Goal: Task Accomplishment & Management: Use online tool/utility

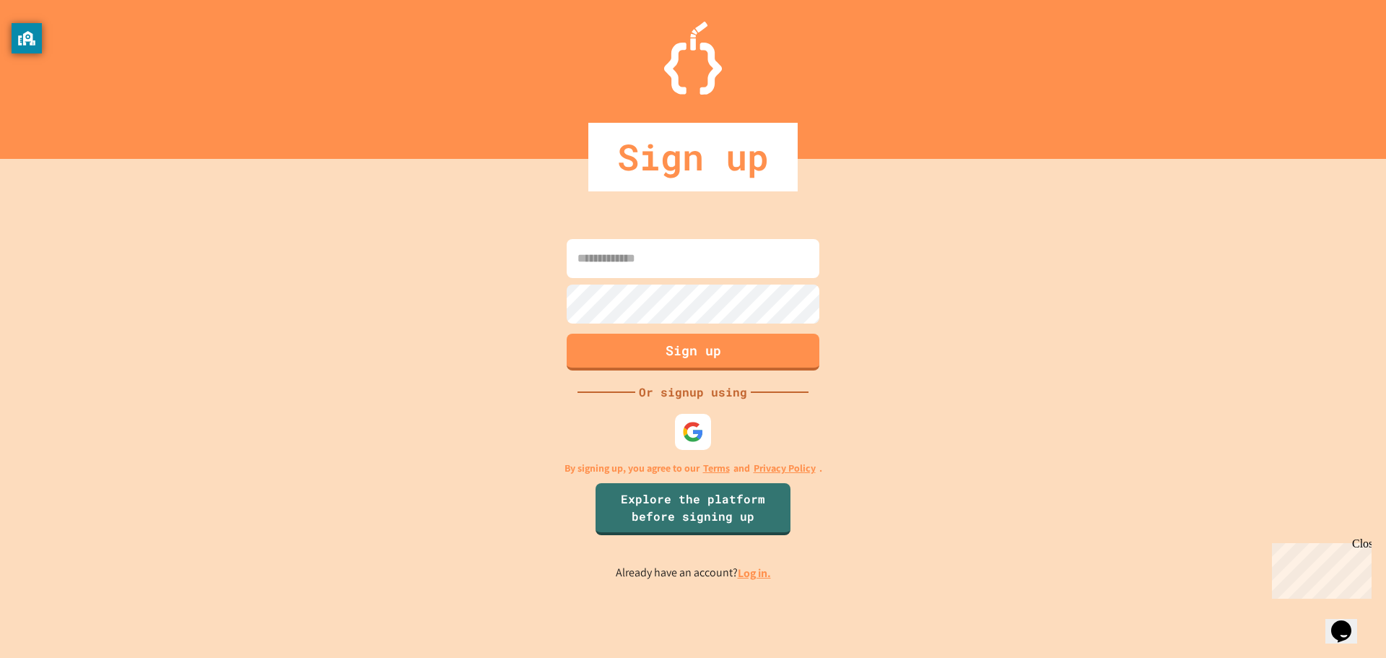
click at [657, 426] on div "Sign up Or signup using By signing up, you agree to our Terms and Privacy Polic…" at bounding box center [693, 408] width 1386 height 499
click at [682, 437] on img at bounding box center [693, 431] width 24 height 24
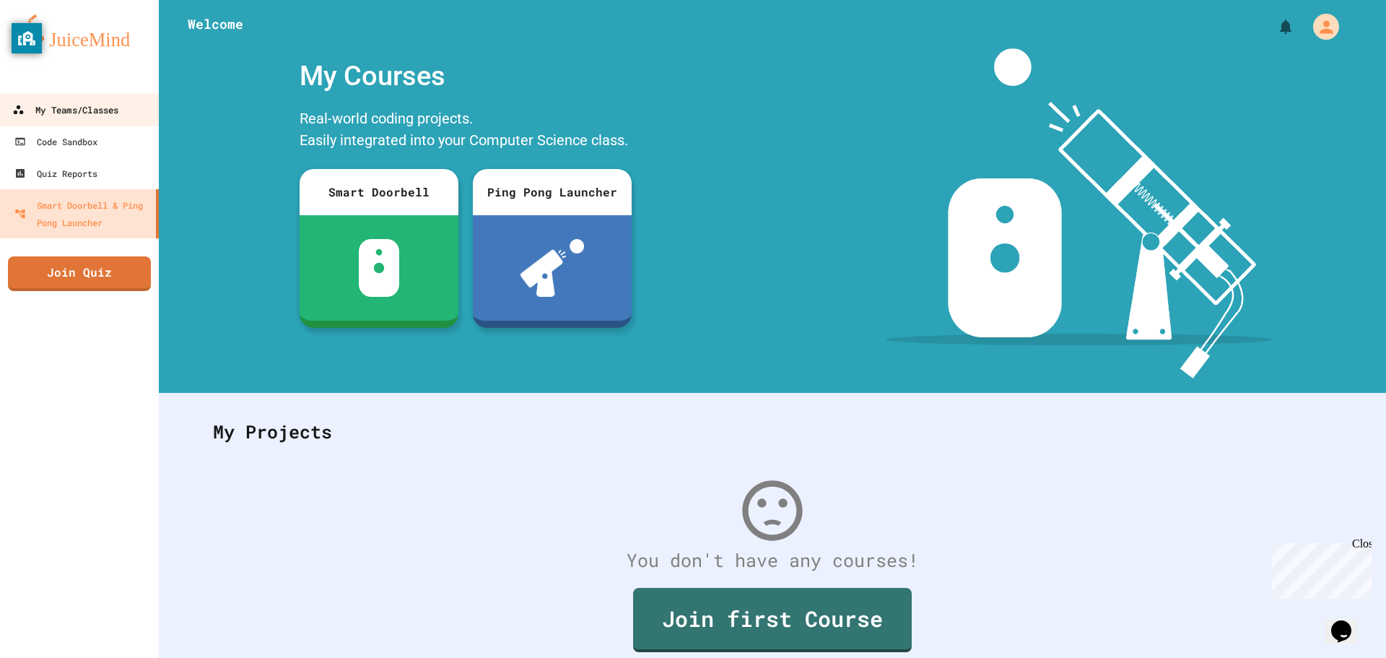
click at [49, 103] on div "My Teams/Classes" at bounding box center [65, 110] width 106 height 18
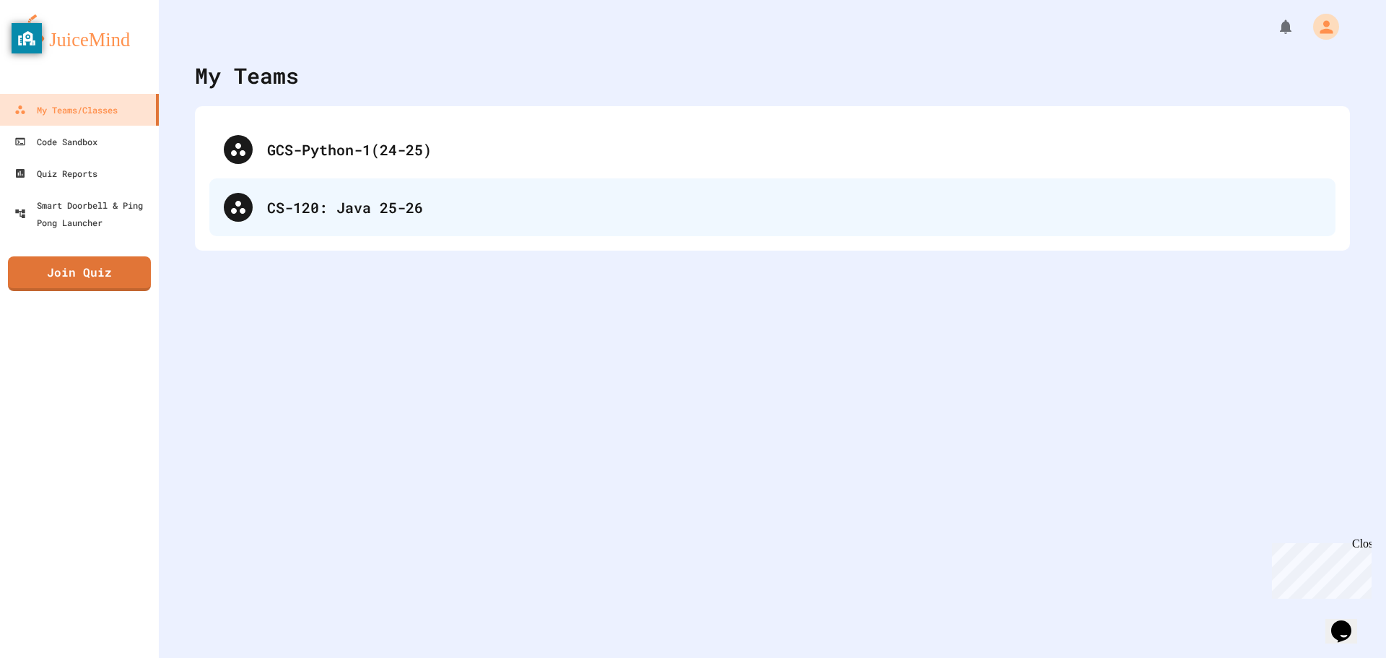
click at [307, 196] on div "CS-120: Java 25-26" at bounding box center [794, 207] width 1054 height 22
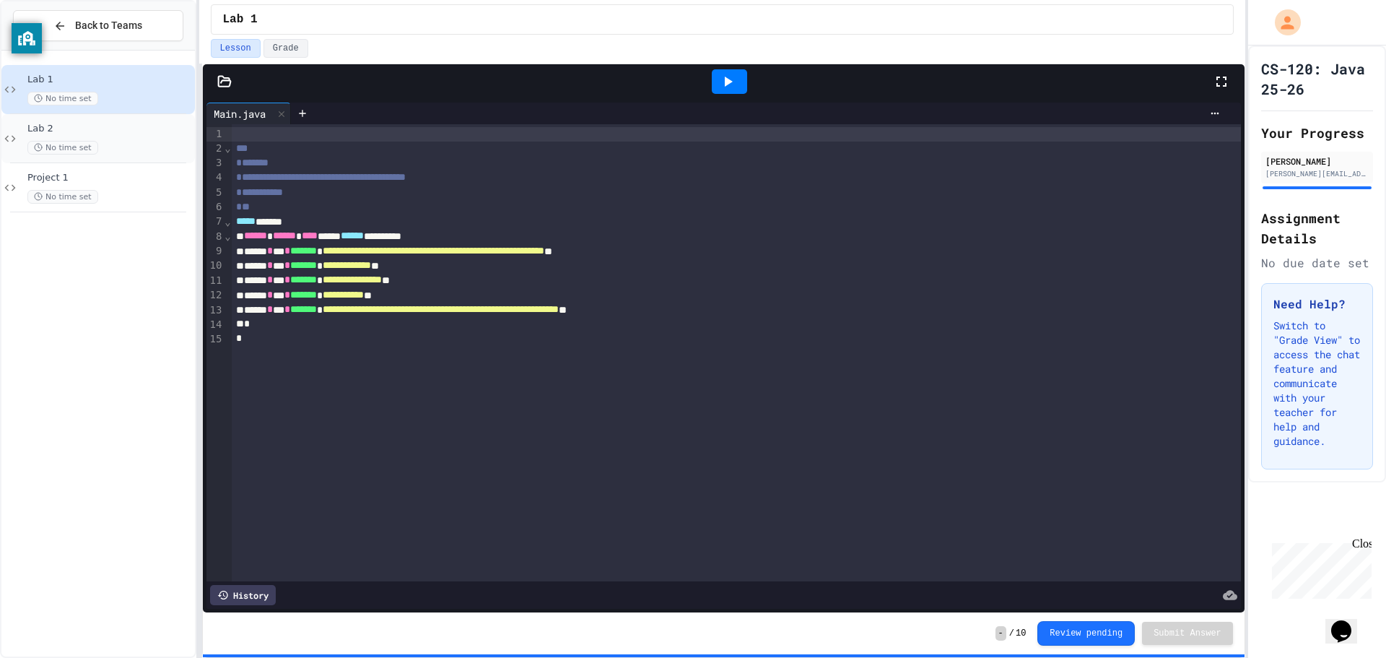
click at [139, 139] on div "Lab 2 No time set" at bounding box center [109, 139] width 165 height 32
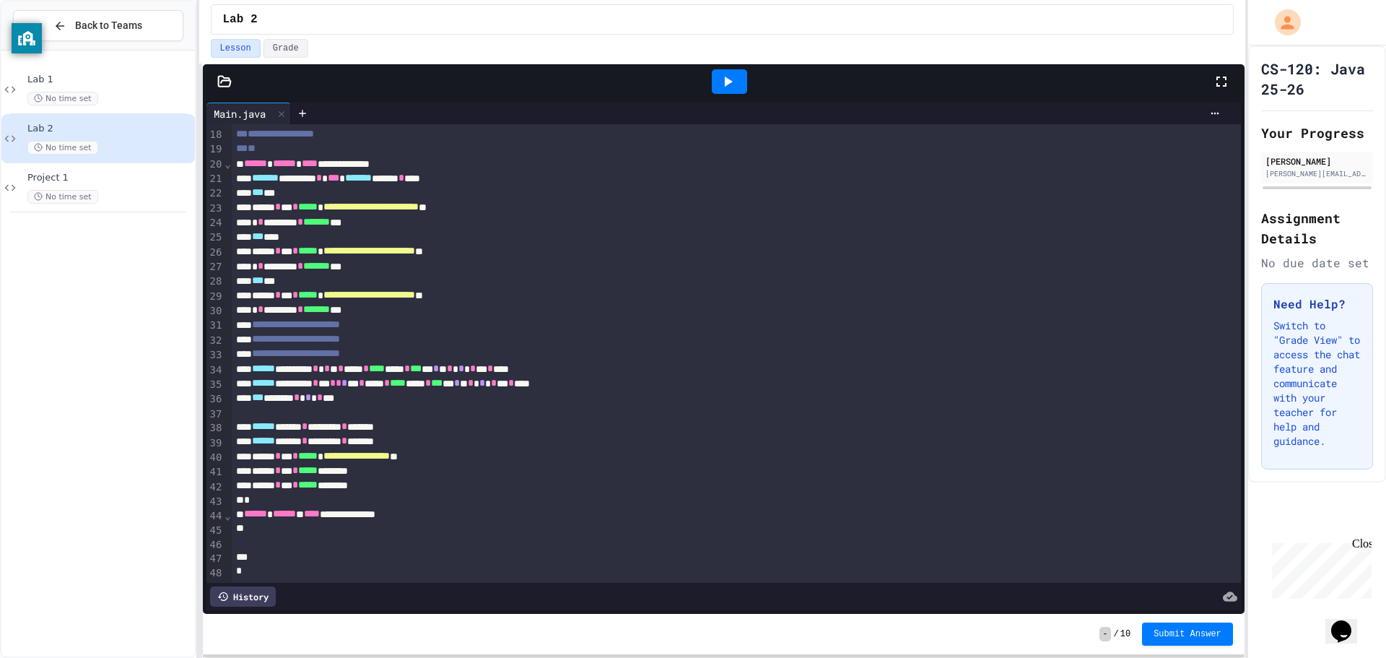
scroll to position [269, 0]
click at [330, 536] on div at bounding box center [736, 543] width 1009 height 14
click at [321, 521] on div at bounding box center [721, 528] width 978 height 14
click at [737, 82] on div at bounding box center [729, 81] width 35 height 25
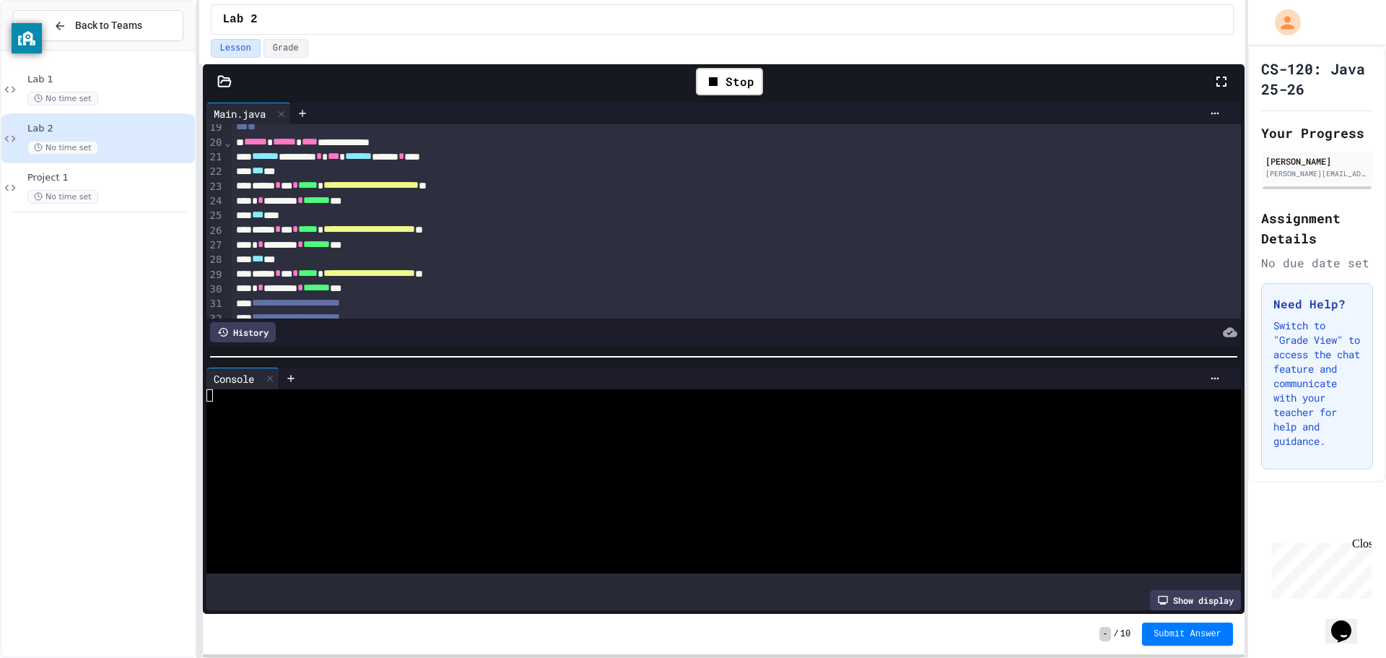
click at [371, 389] on div at bounding box center [709, 395] width 1007 height 12
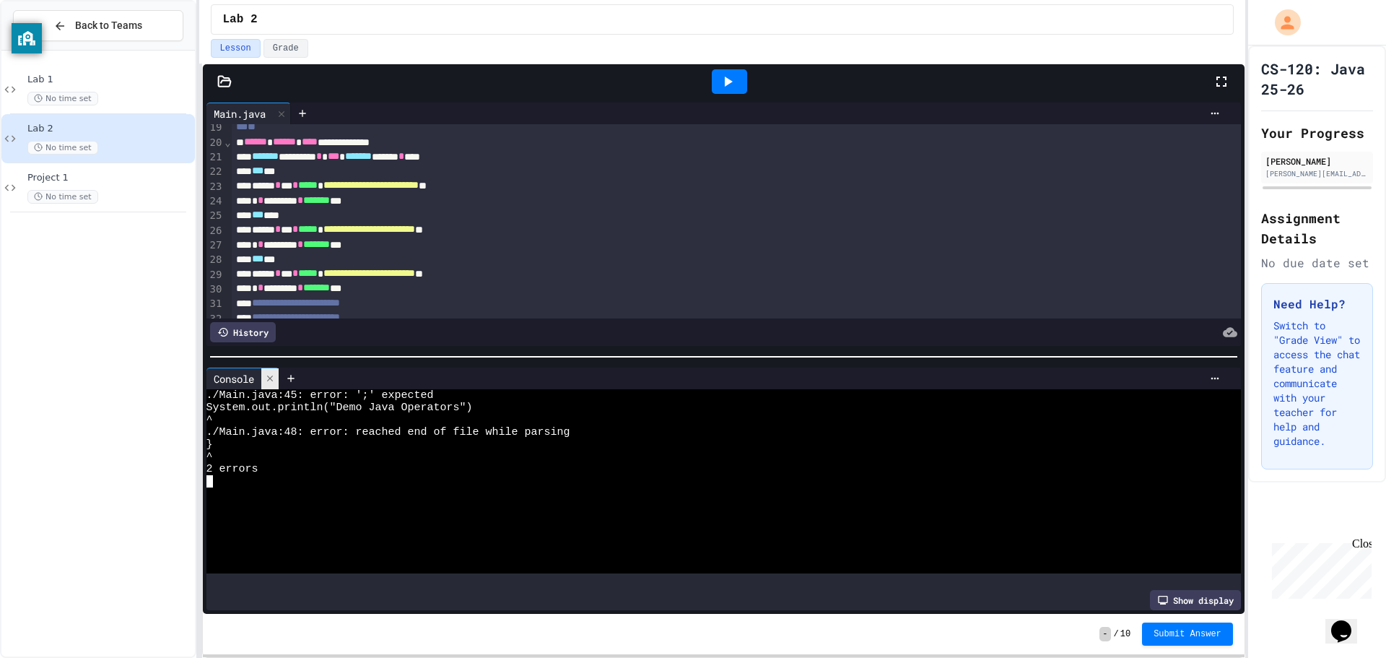
click at [269, 373] on icon at bounding box center [270, 378] width 10 height 10
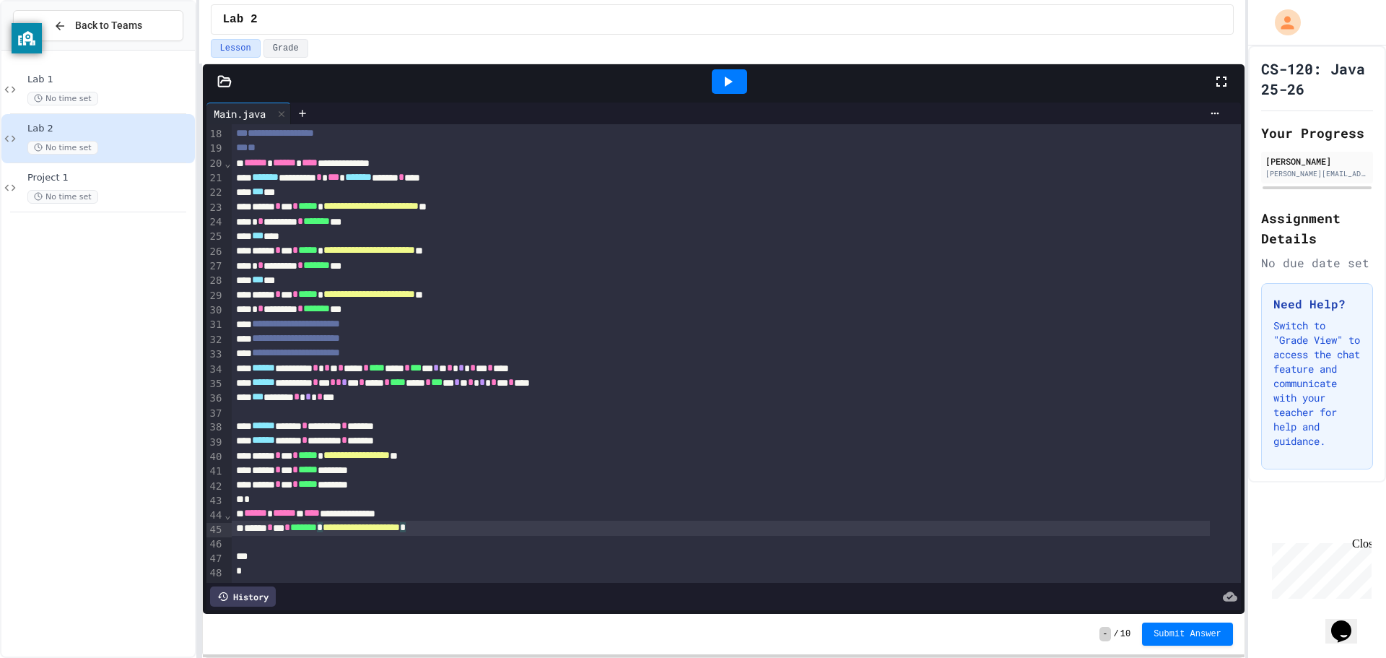
click at [485, 520] on div "**********" at bounding box center [721, 527] width 978 height 14
click at [375, 564] on div "*" at bounding box center [721, 571] width 978 height 14
drag, startPoint x: 306, startPoint y: 573, endPoint x: 240, endPoint y: 479, distance: 114.6
click at [240, 492] on div "*" at bounding box center [721, 499] width 978 height 14
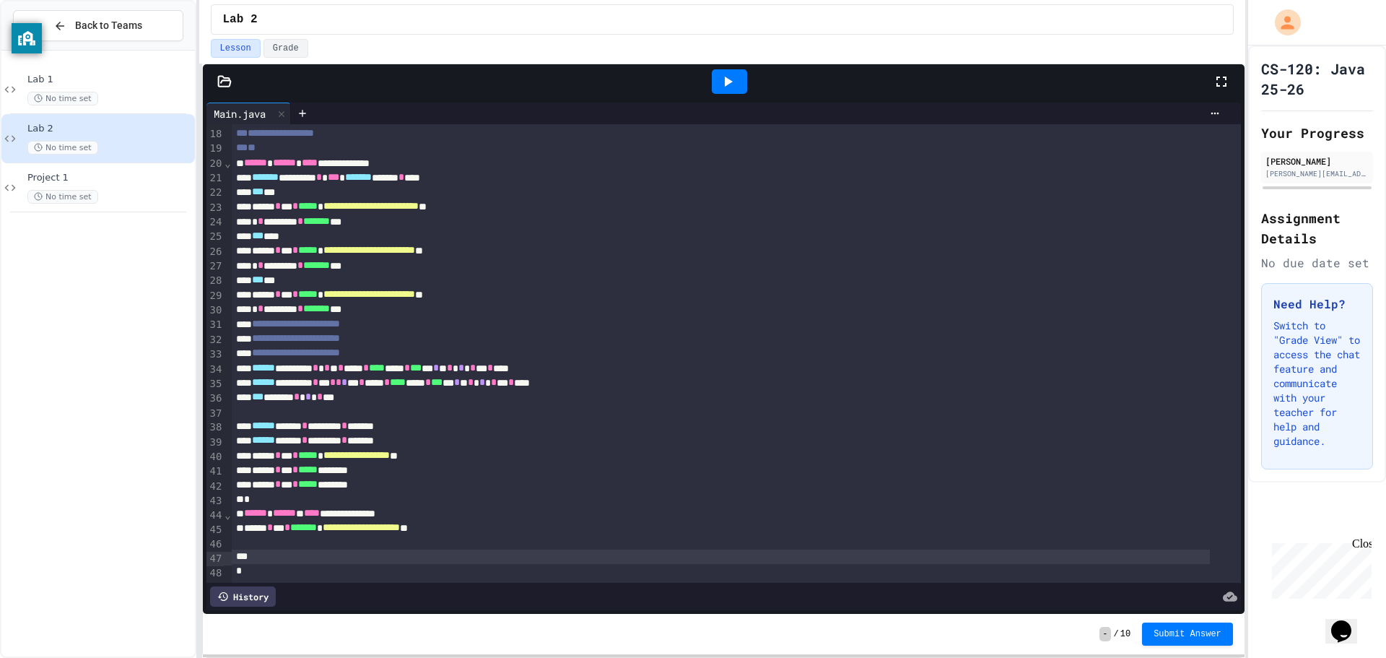
click at [265, 549] on div at bounding box center [721, 556] width 978 height 14
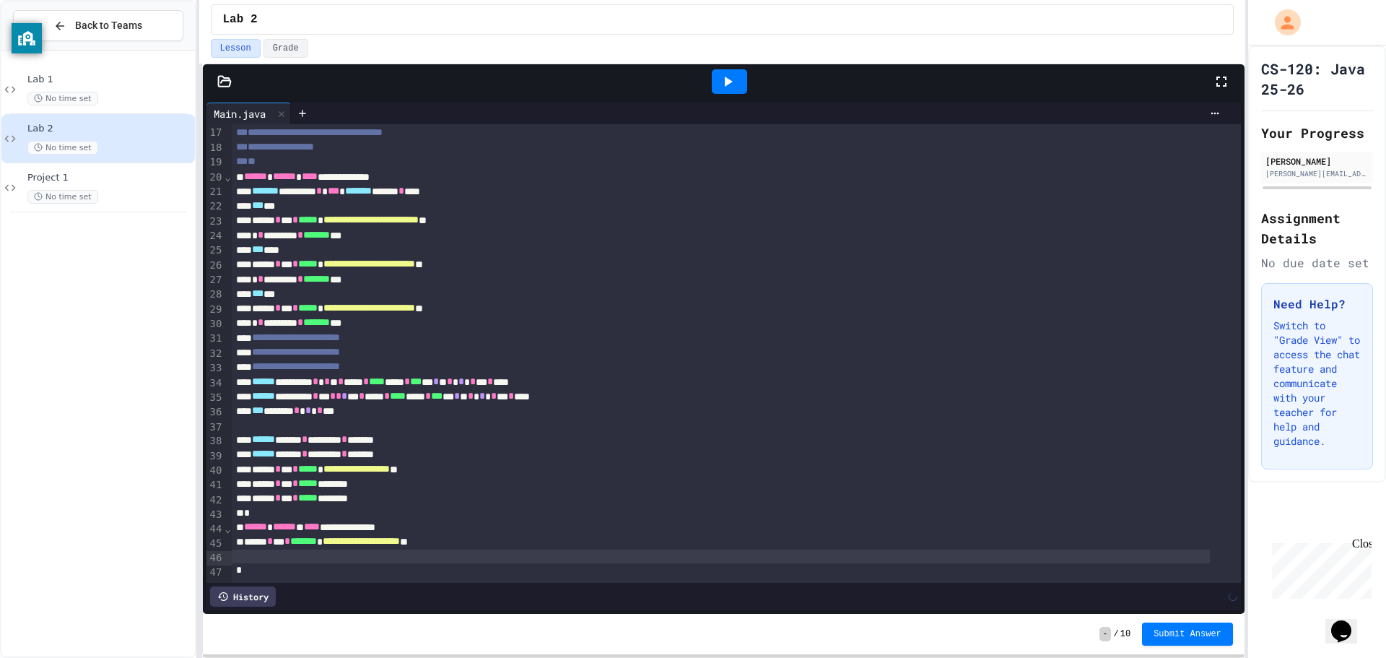
scroll to position [242, 0]
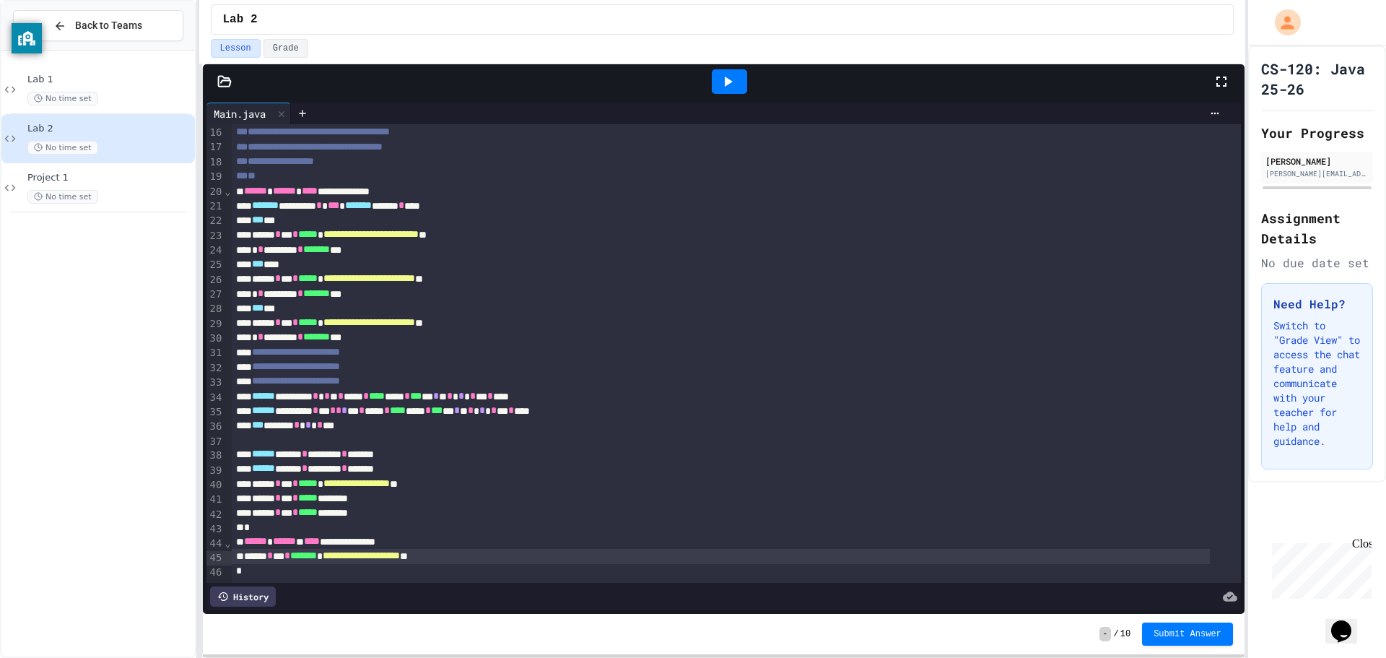
click at [738, 71] on div at bounding box center [729, 81] width 35 height 25
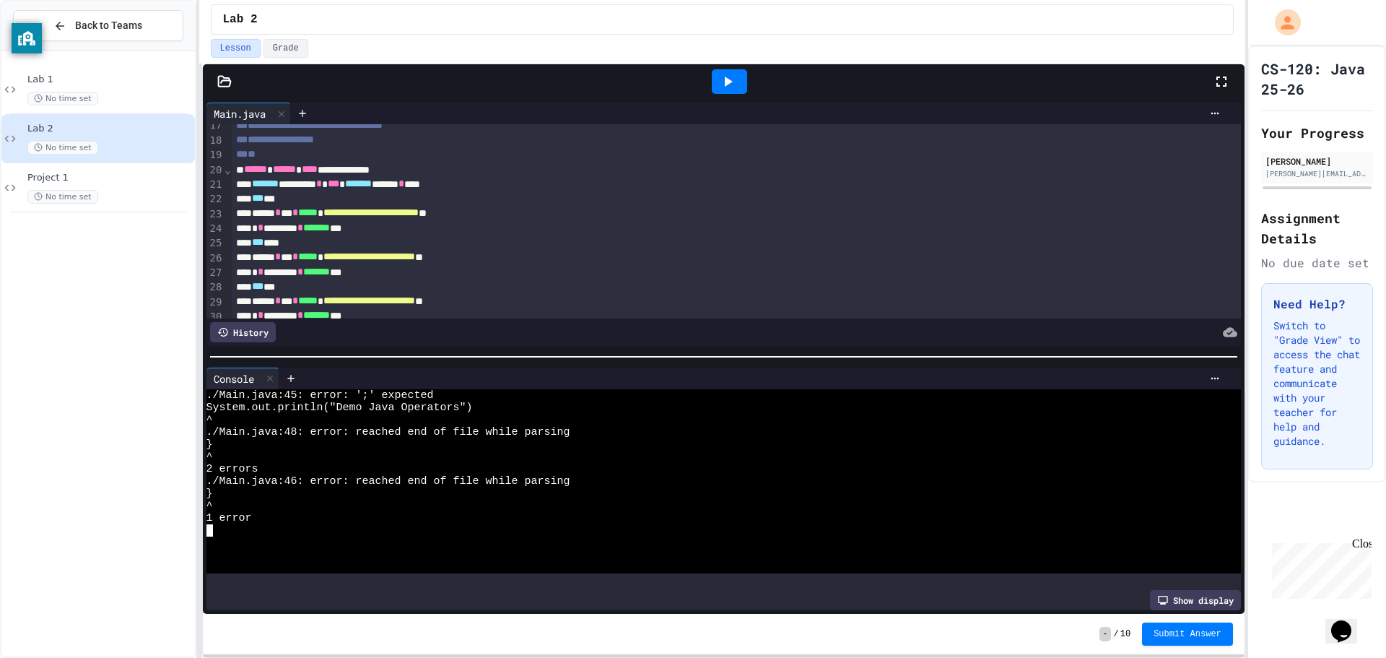
click at [371, 451] on div "^" at bounding box center [709, 456] width 1007 height 12
click at [263, 370] on div "Console" at bounding box center [242, 378] width 73 height 22
click at [269, 373] on icon at bounding box center [270, 378] width 10 height 10
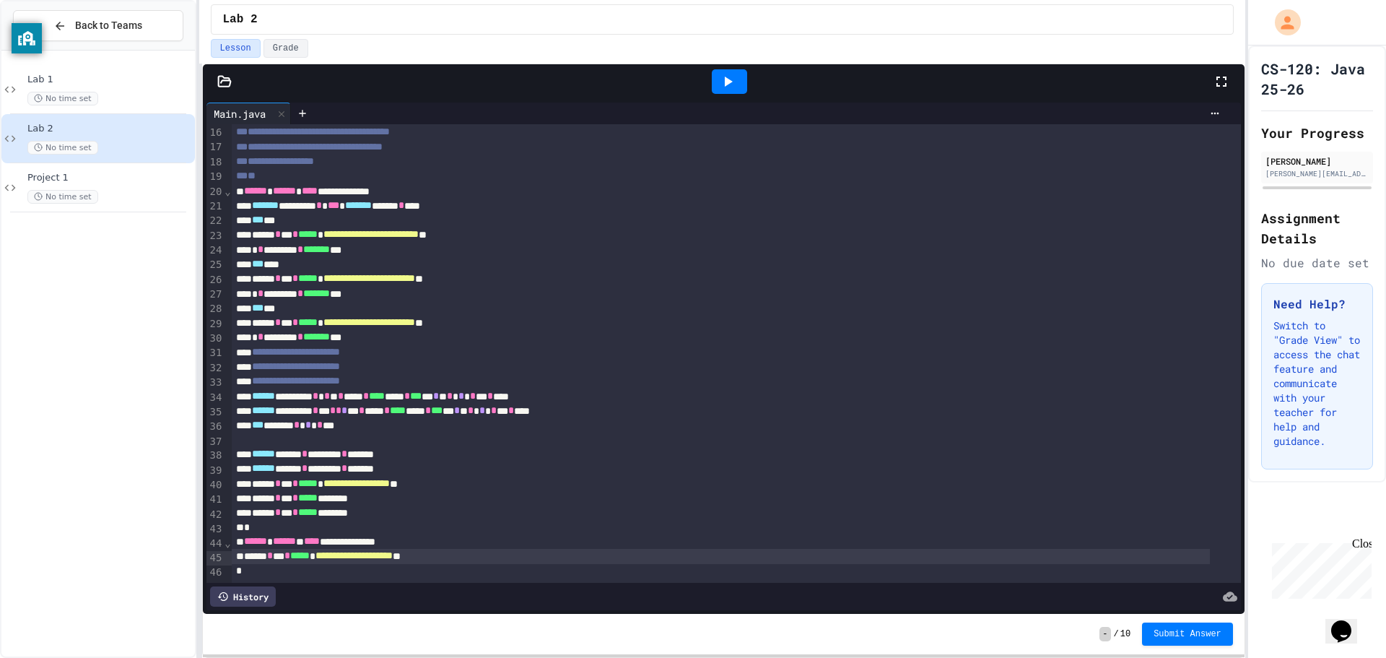
click at [273, 564] on div "*" at bounding box center [721, 571] width 978 height 14
click at [731, 83] on icon at bounding box center [727, 81] width 17 height 17
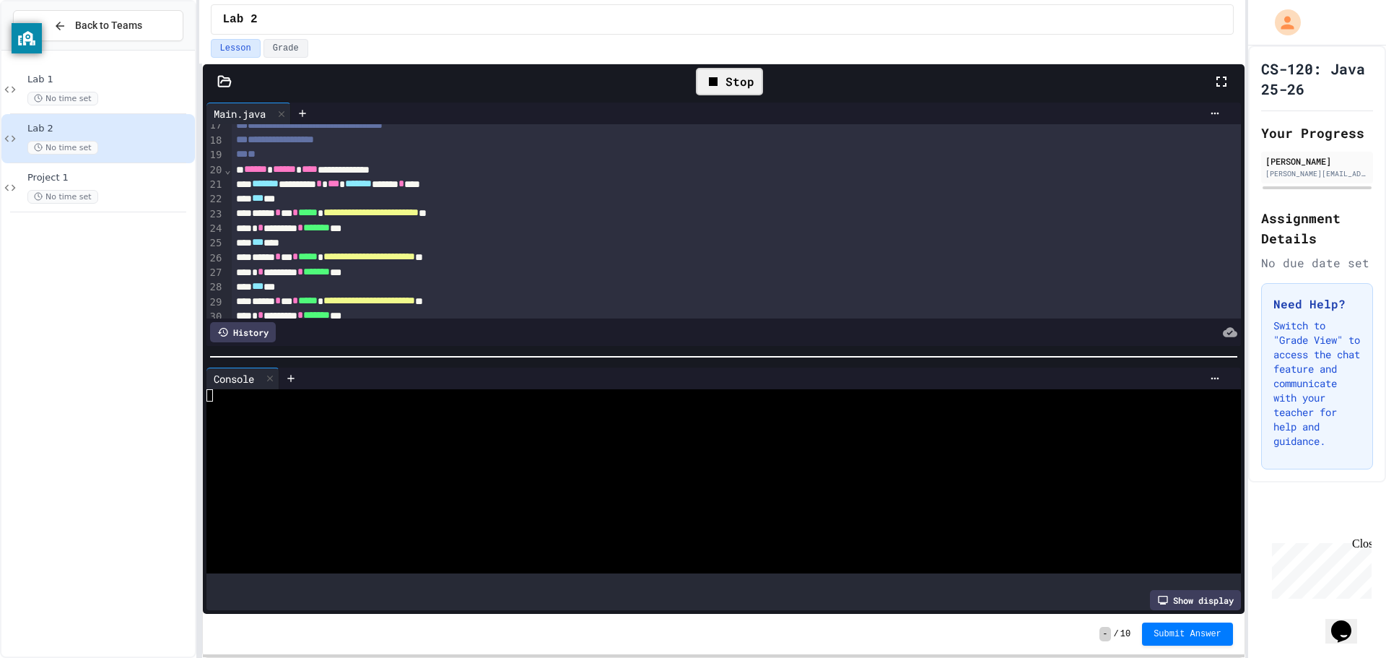
click at [749, 343] on div "**********" at bounding box center [724, 224] width 1042 height 250
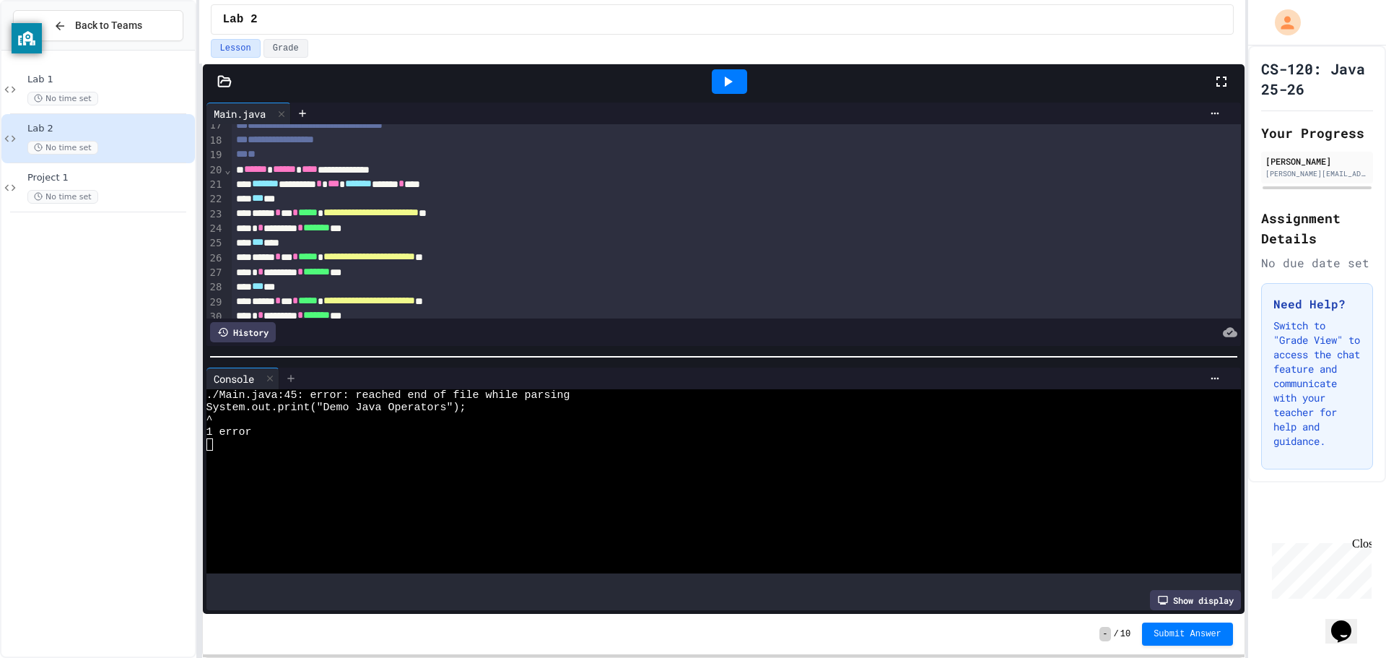
click at [285, 370] on div at bounding box center [290, 378] width 23 height 22
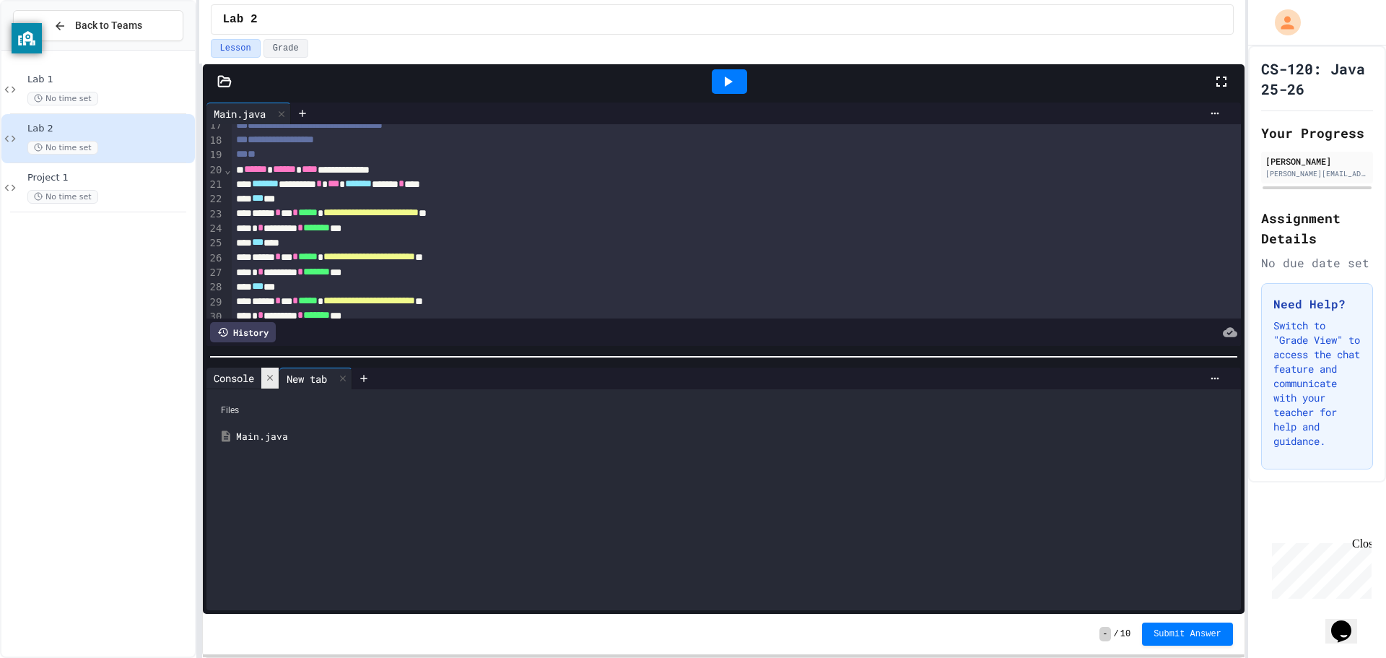
click at [273, 372] on icon at bounding box center [270, 377] width 10 height 10
click at [273, 373] on icon at bounding box center [270, 378] width 10 height 10
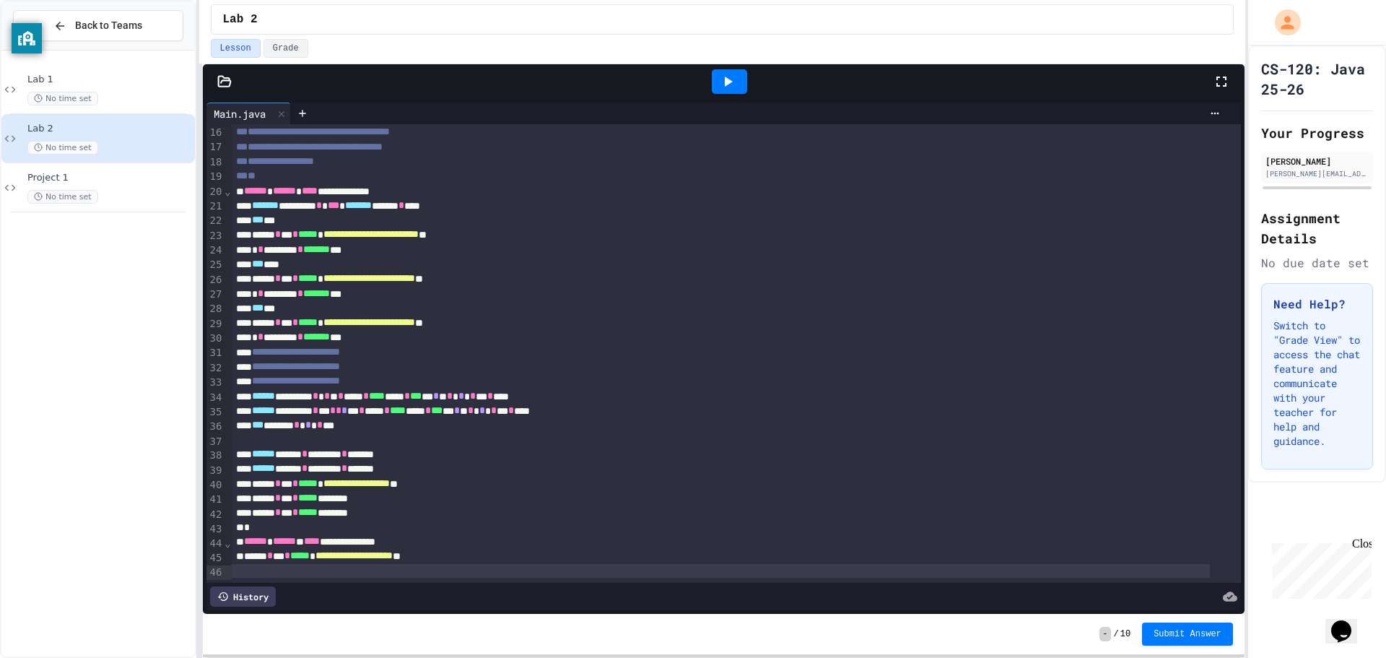
click at [489, 549] on div "**********" at bounding box center [721, 556] width 978 height 14
click at [505, 549] on div "**********" at bounding box center [721, 556] width 978 height 14
click at [440, 564] on div at bounding box center [721, 571] width 978 height 14
click at [724, 79] on icon at bounding box center [727, 81] width 17 height 17
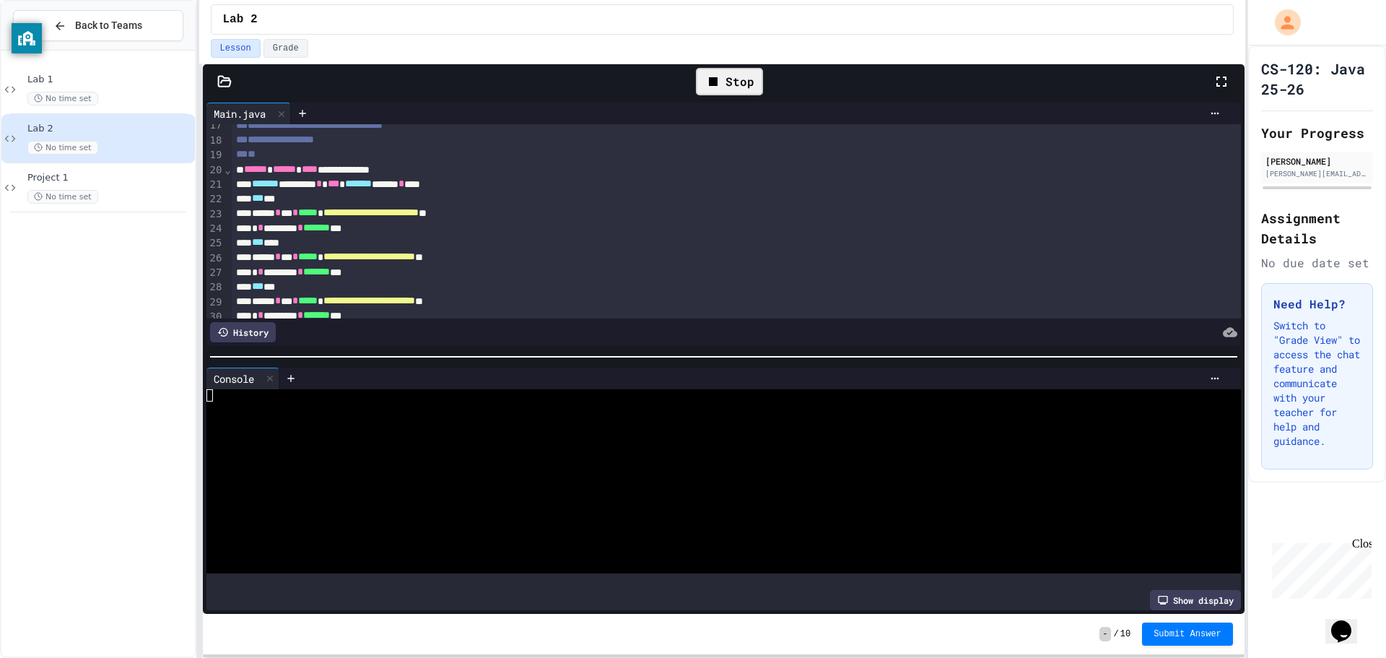
click at [471, 479] on div at bounding box center [709, 481] width 1007 height 184
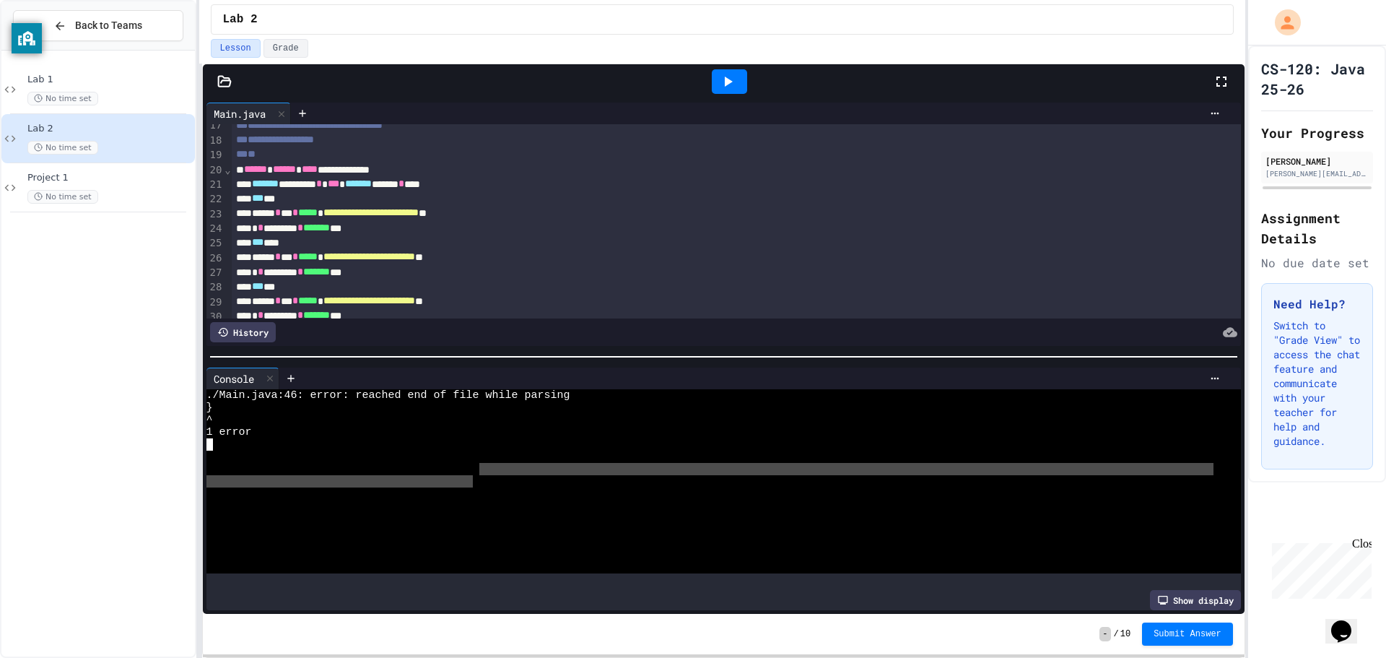
click at [440, 536] on div at bounding box center [709, 542] width 1007 height 12
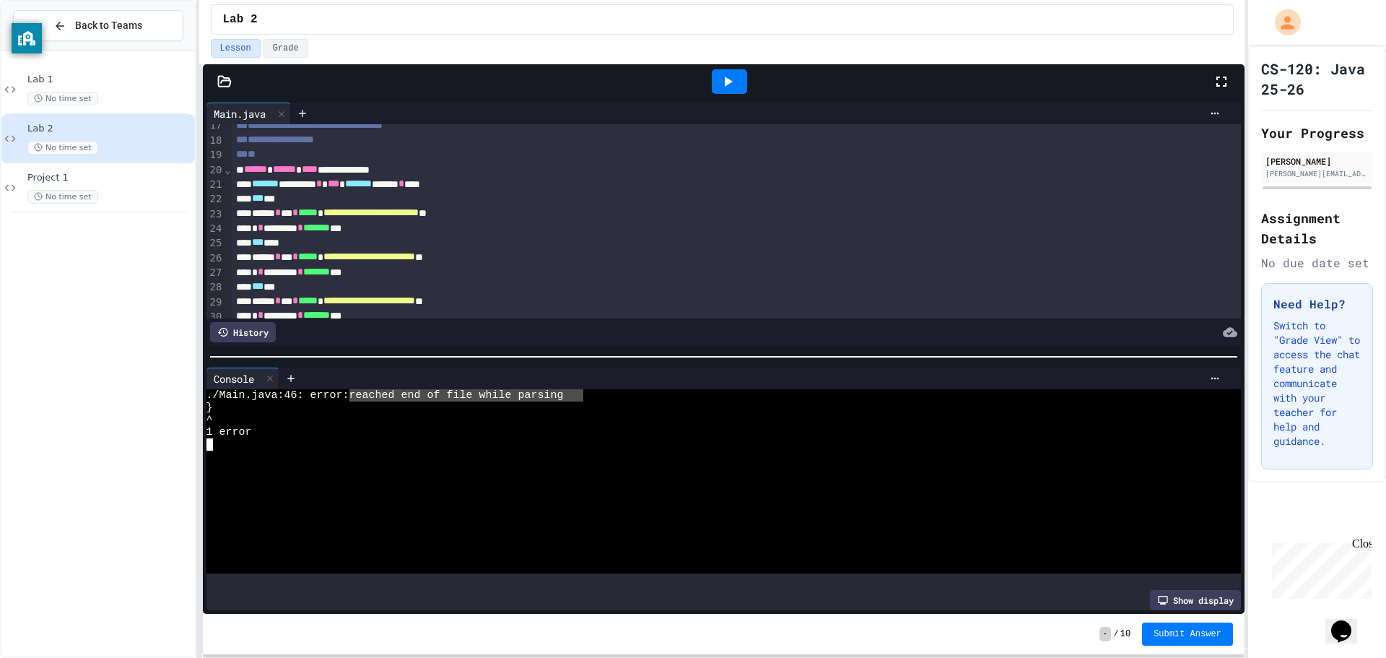
drag, startPoint x: 354, startPoint y: 395, endPoint x: 583, endPoint y: 388, distance: 228.2
click at [275, 373] on icon at bounding box center [270, 378] width 10 height 10
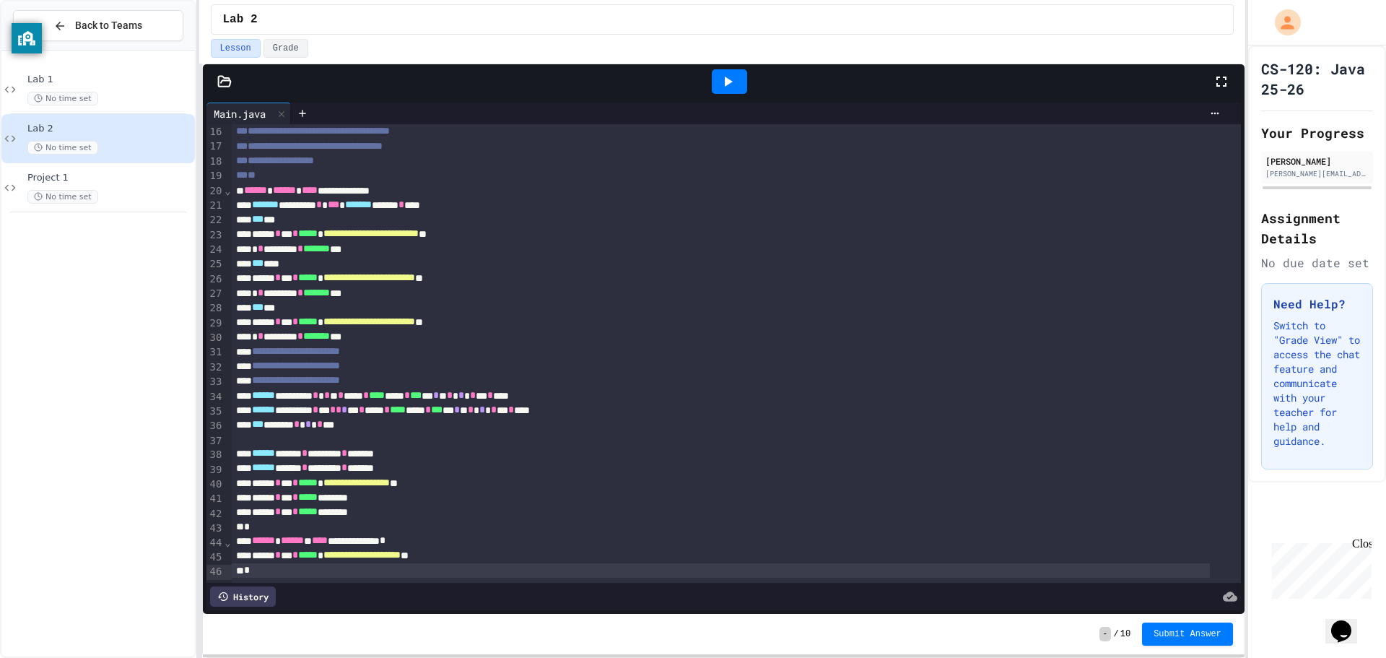
click at [243, 563] on div "*" at bounding box center [721, 570] width 978 height 14
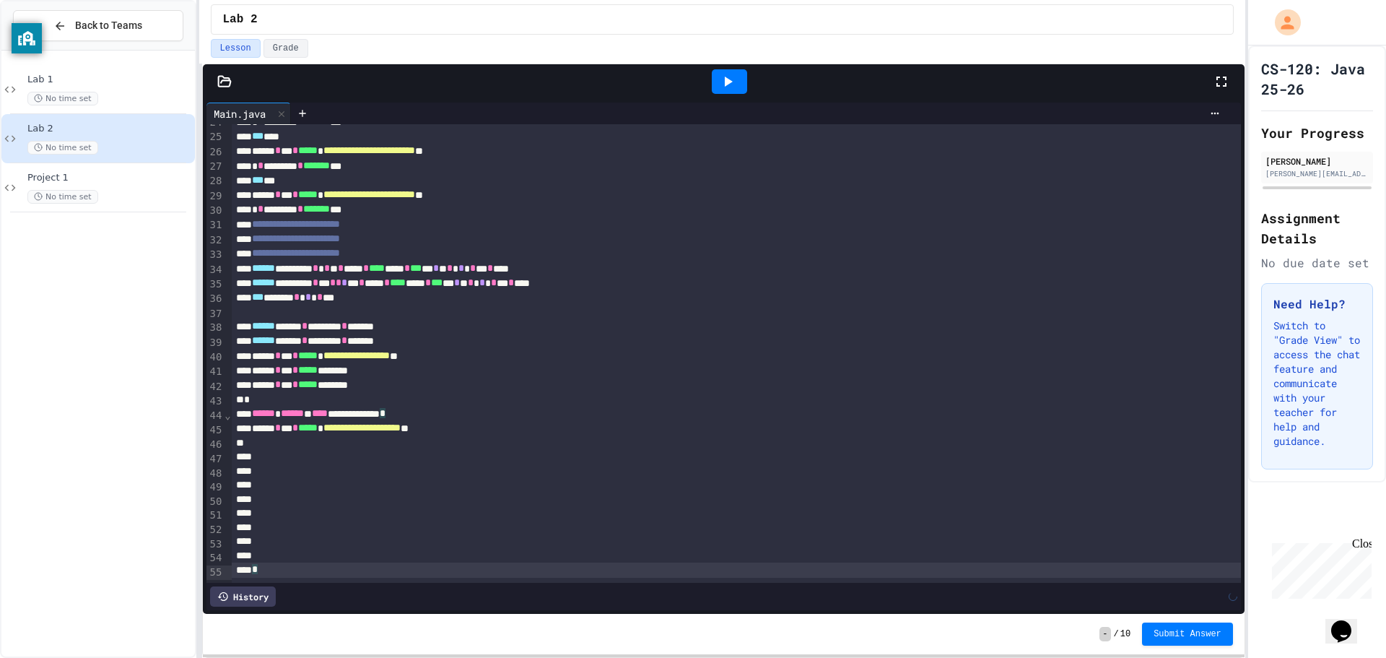
scroll to position [383, 0]
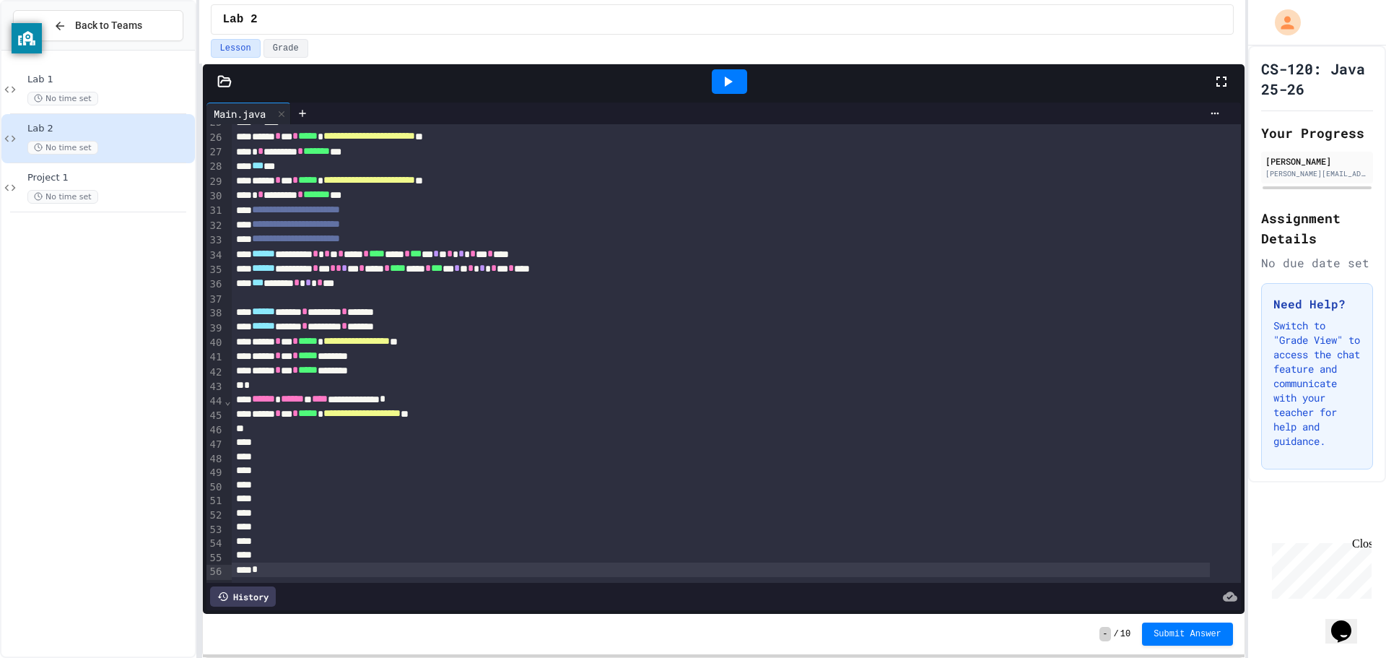
click at [733, 88] on icon at bounding box center [727, 81] width 17 height 17
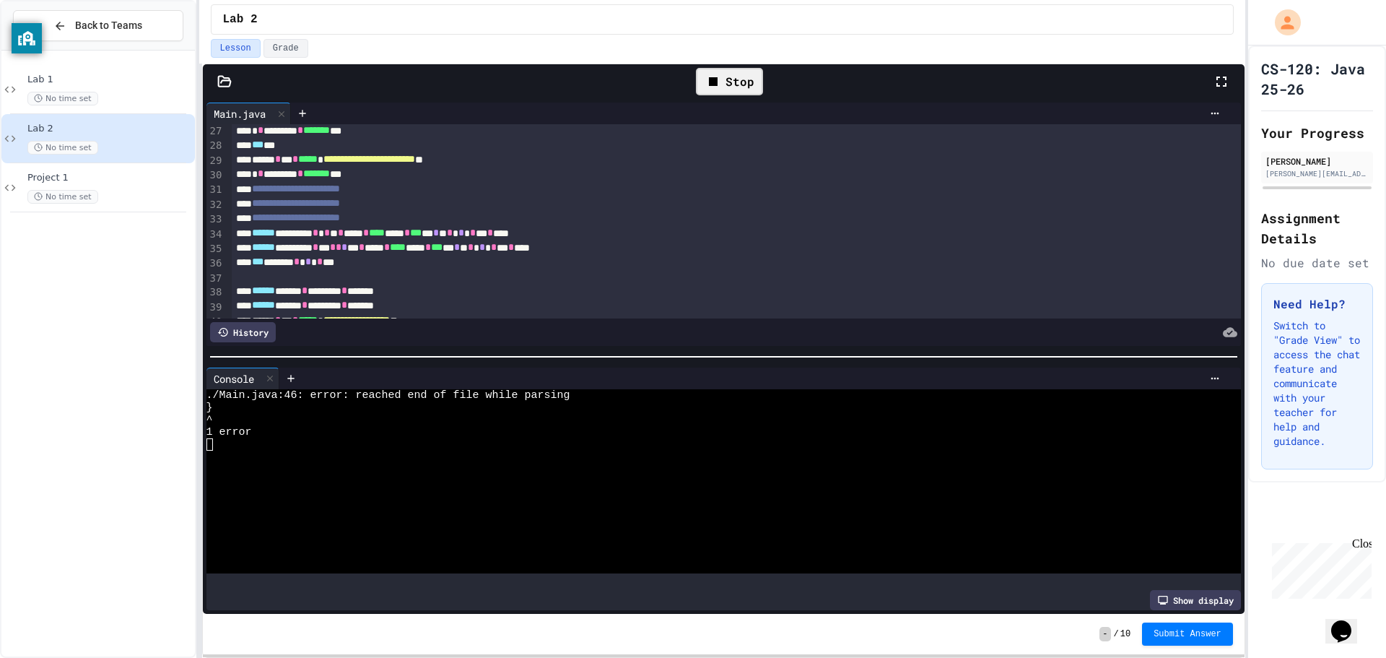
click at [381, 515] on div at bounding box center [709, 518] width 1007 height 12
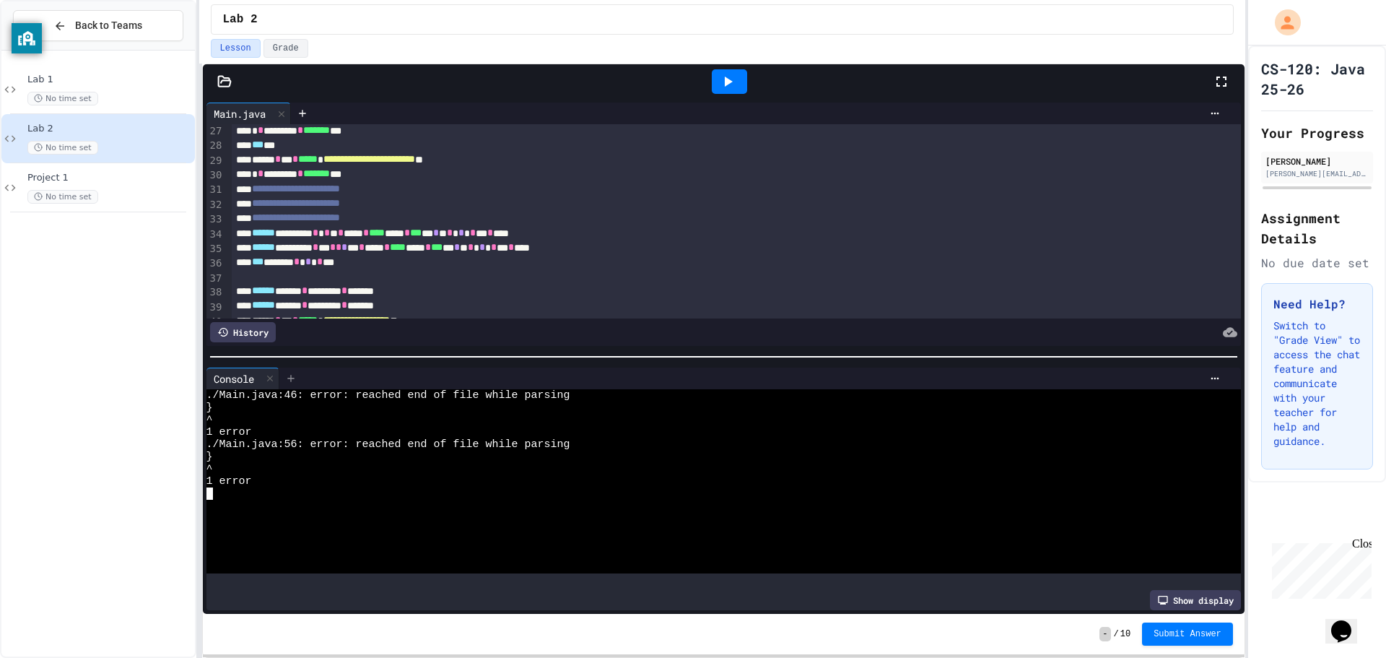
click at [281, 373] on div at bounding box center [290, 378] width 23 height 22
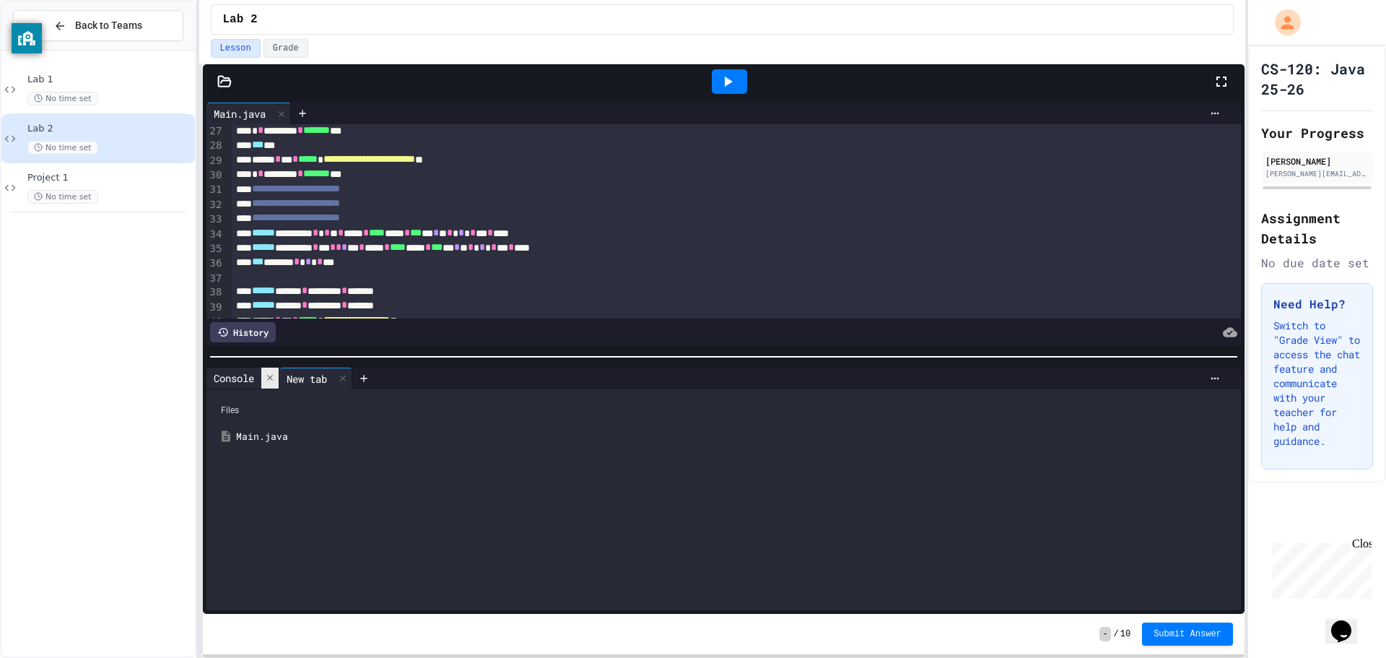
click at [270, 379] on div at bounding box center [269, 377] width 17 height 21
click at [270, 380] on div at bounding box center [269, 378] width 17 height 21
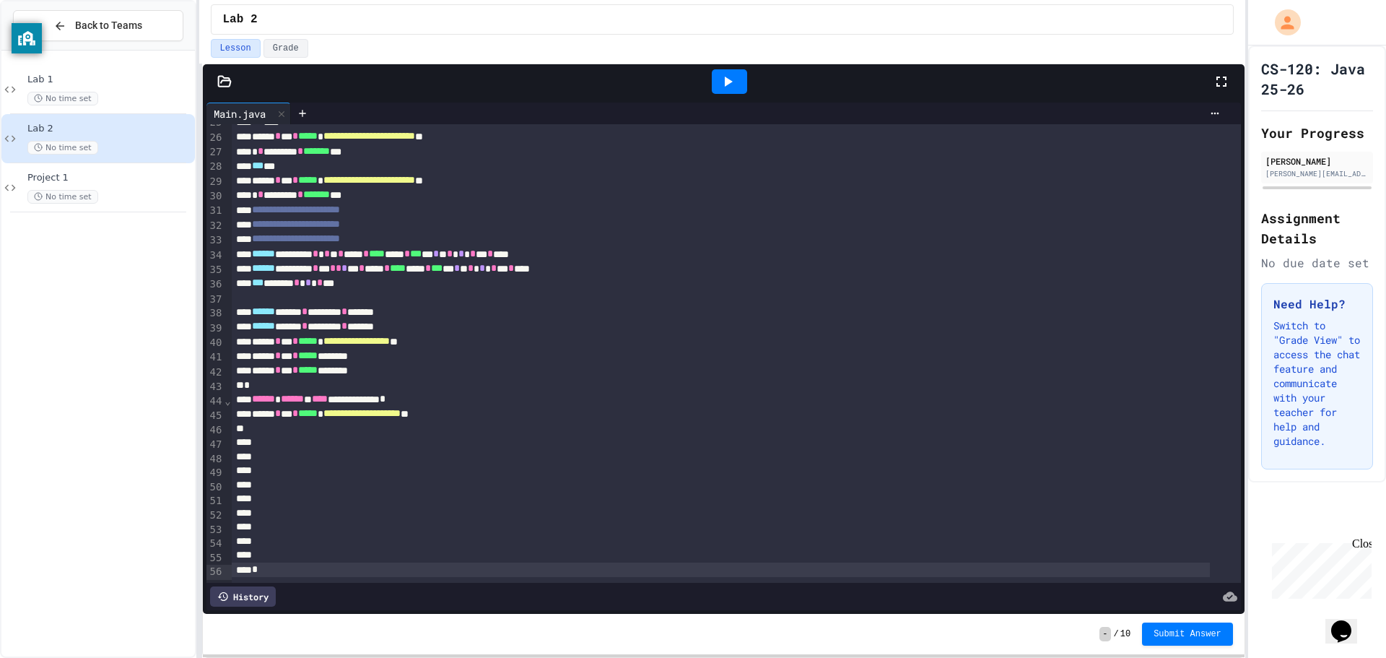
click at [266, 562] on div "*" at bounding box center [721, 569] width 978 height 14
drag, startPoint x: 266, startPoint y: 547, endPoint x: 234, endPoint y: 415, distance: 135.9
click at [234, 415] on div "**********" at bounding box center [736, 171] width 1009 height 817
click at [297, 563] on div "*" at bounding box center [721, 570] width 978 height 14
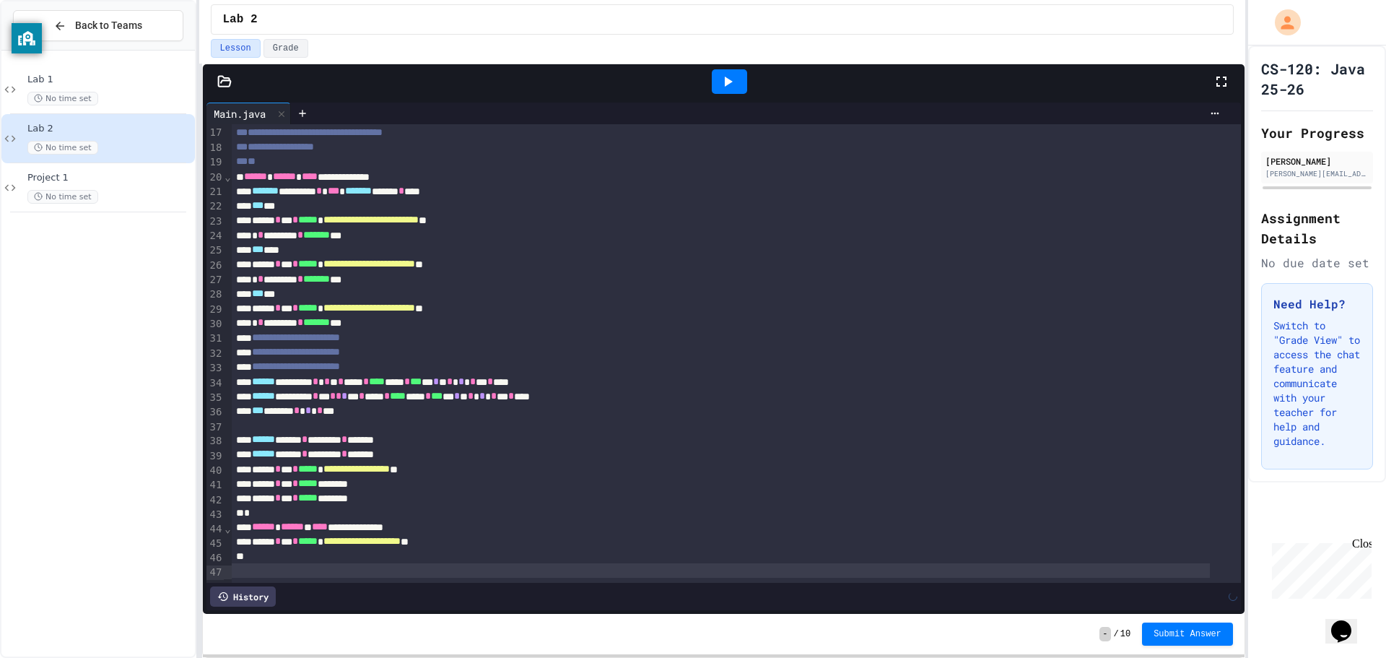
scroll to position [242, 0]
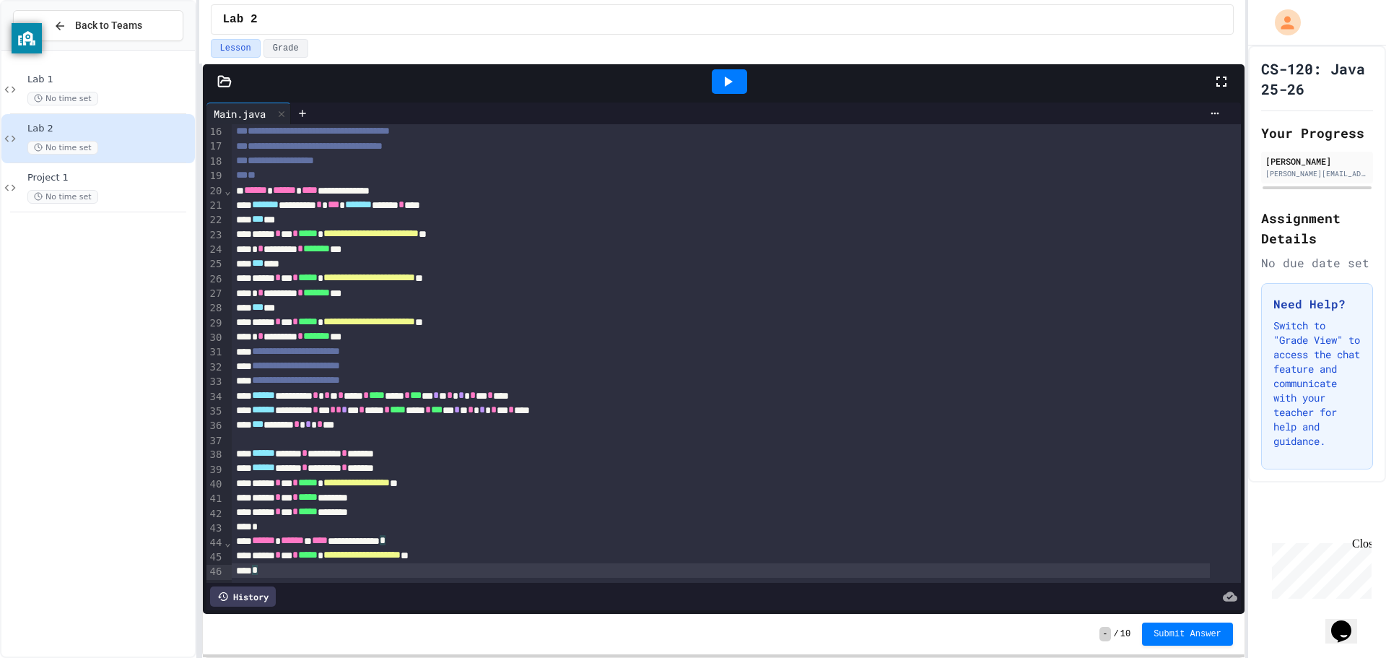
click at [722, 88] on icon at bounding box center [727, 81] width 17 height 17
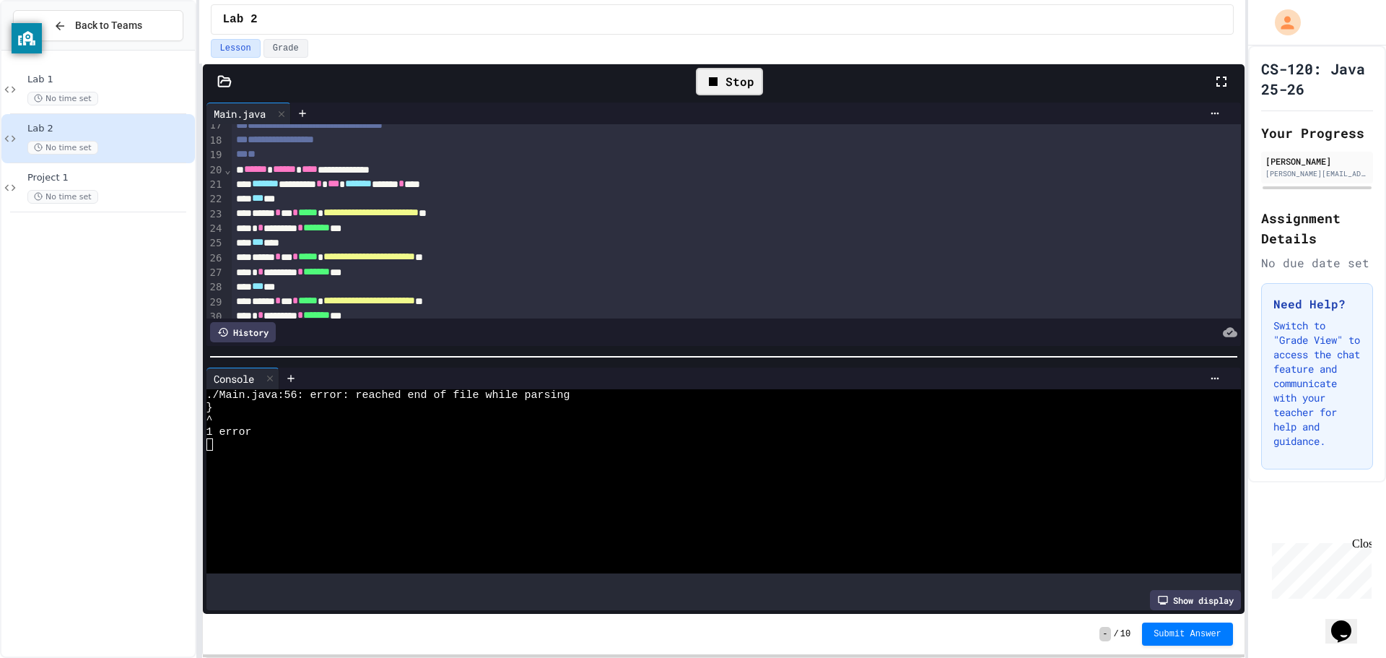
click at [632, 401] on div "}" at bounding box center [709, 407] width 1007 height 12
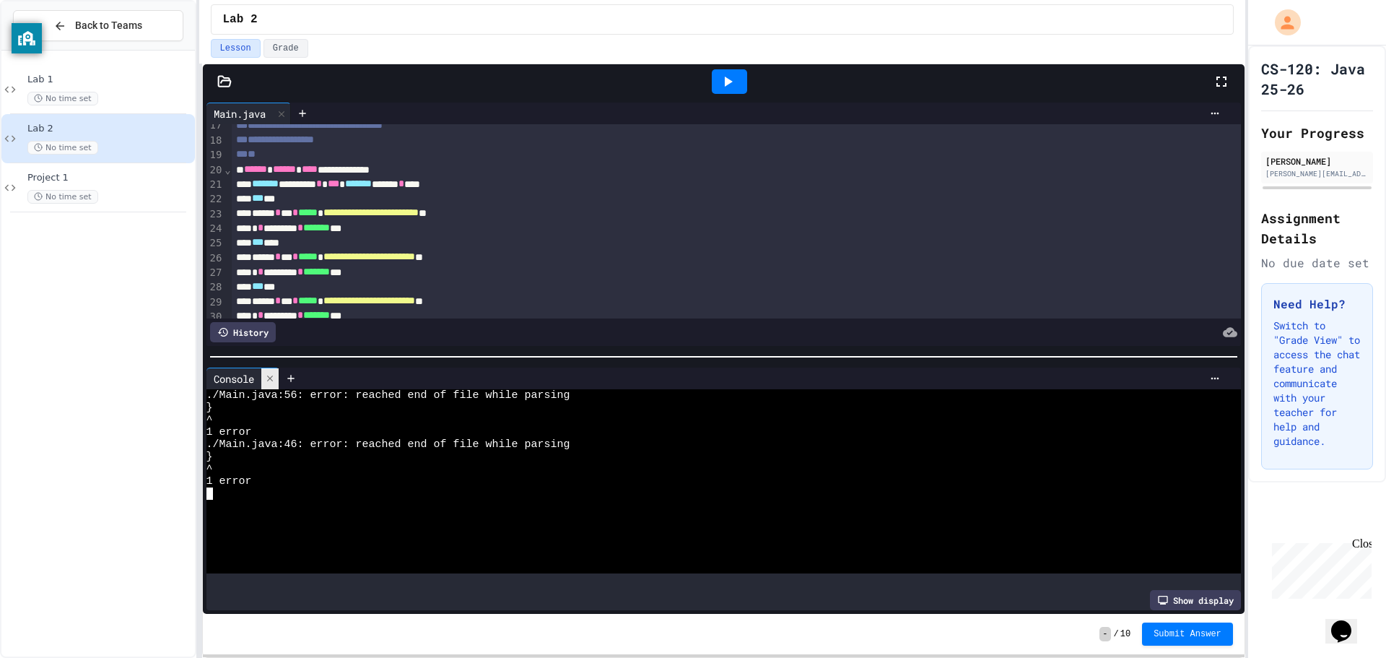
click at [272, 375] on icon at bounding box center [269, 378] width 6 height 6
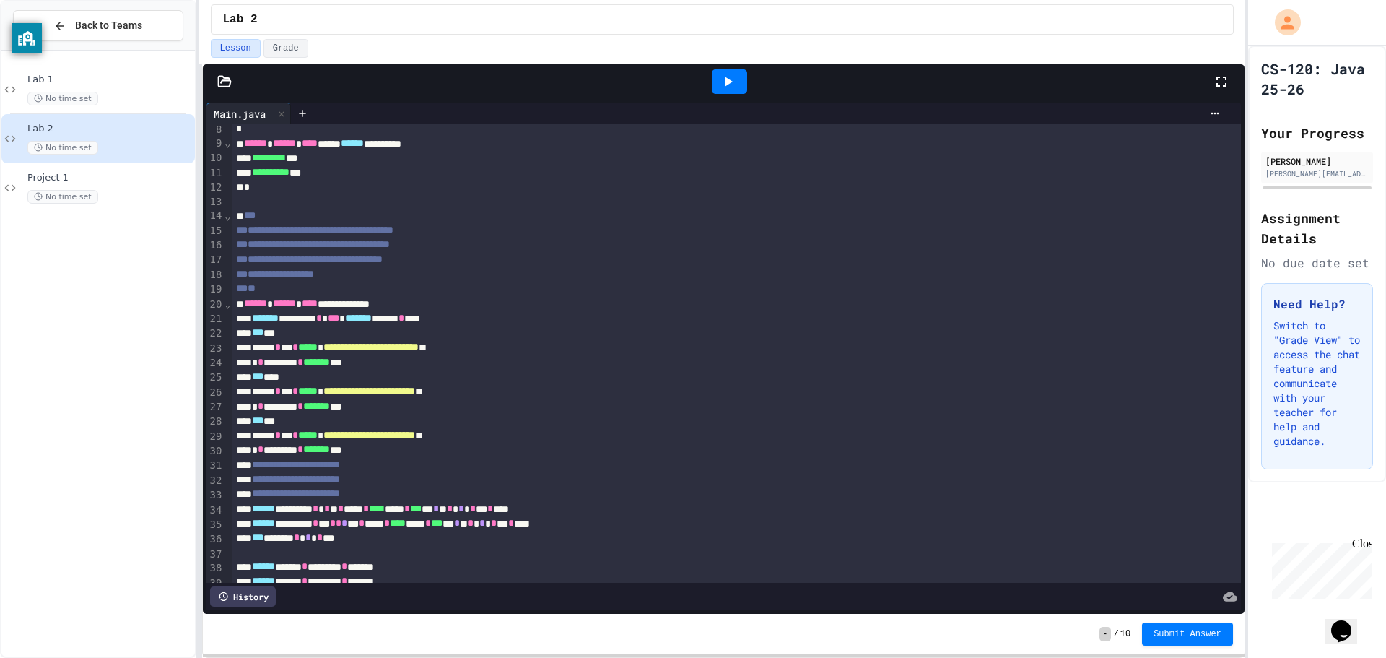
scroll to position [243, 0]
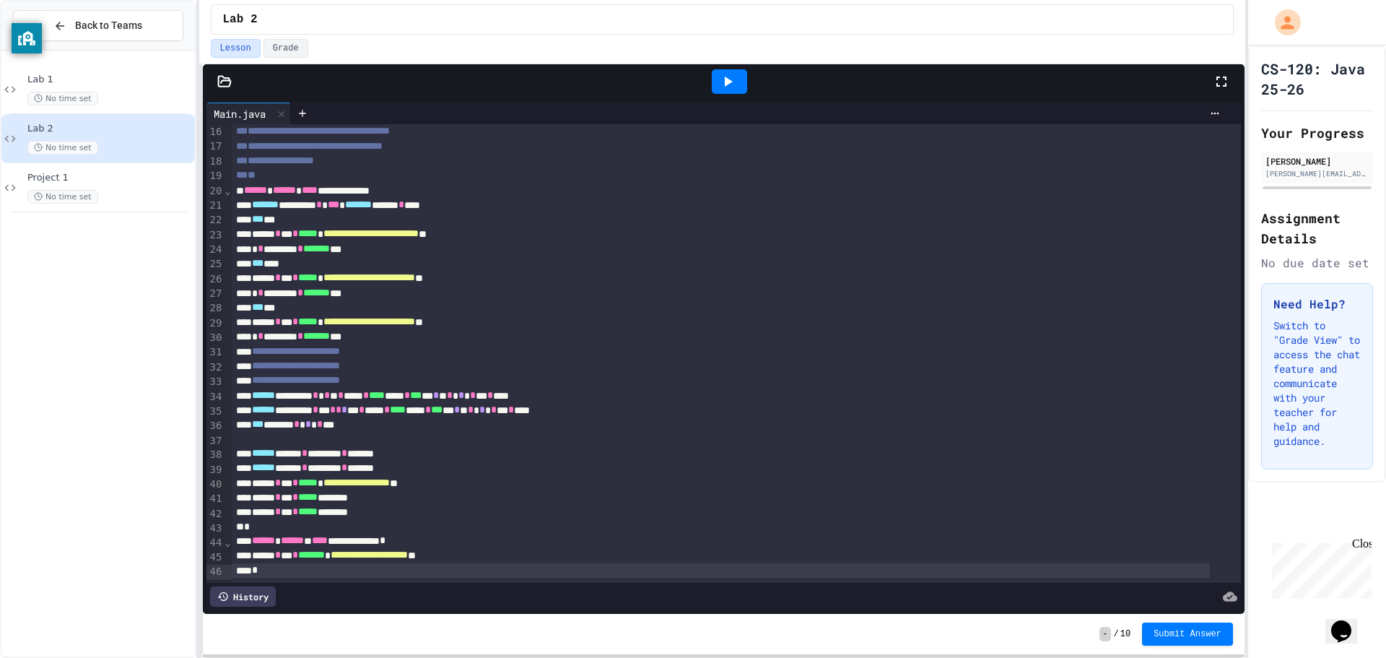
click at [745, 82] on div at bounding box center [729, 81] width 35 height 25
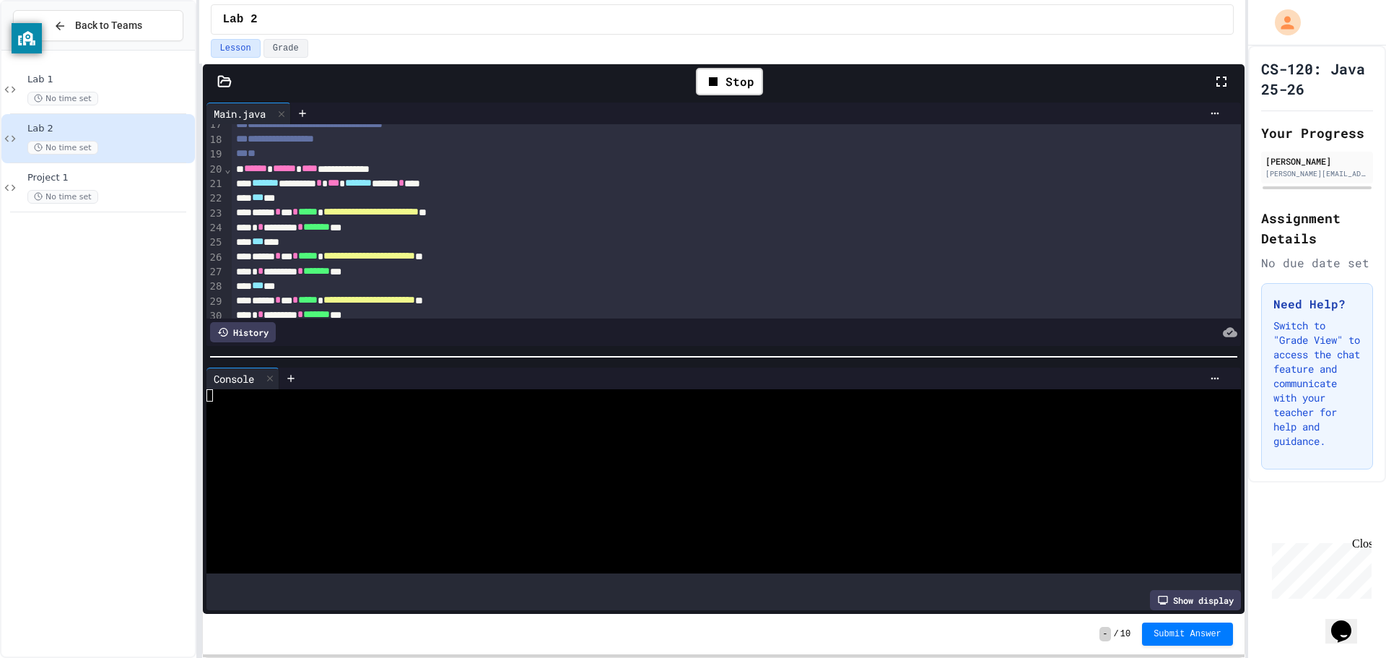
click at [366, 426] on div at bounding box center [709, 432] width 1007 height 12
click at [268, 377] on icon at bounding box center [270, 378] width 10 height 10
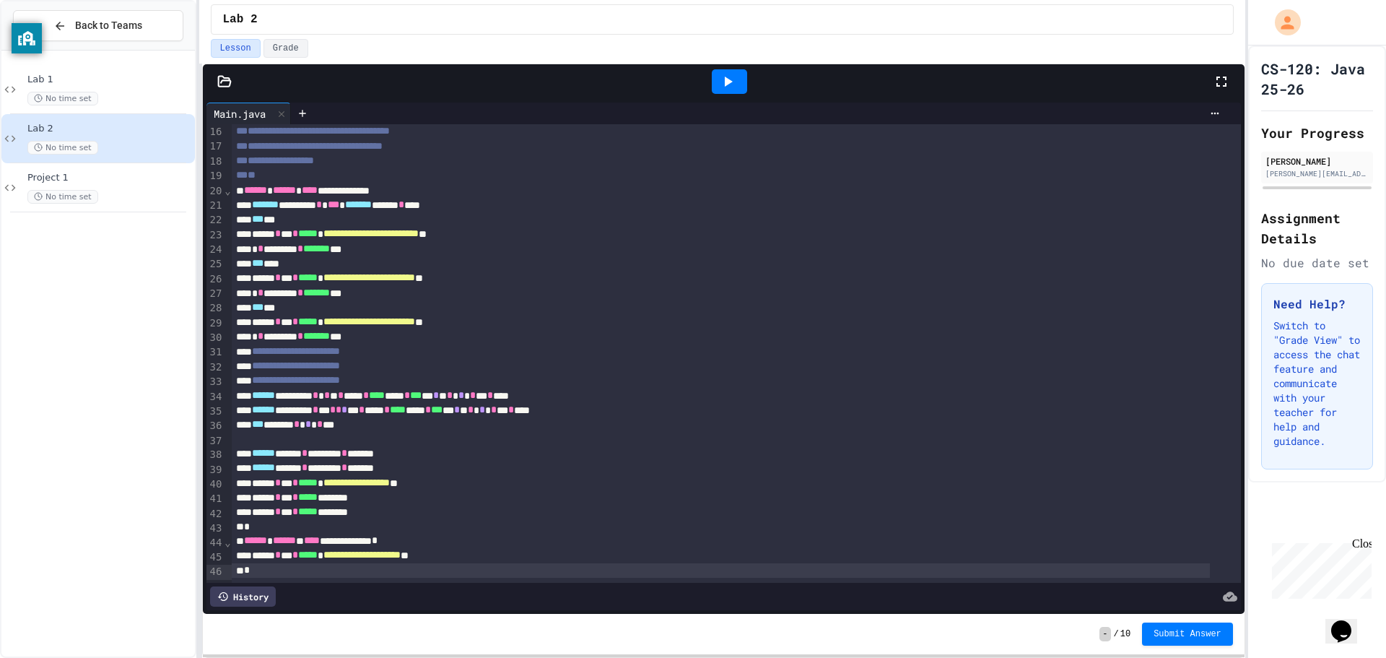
click at [768, 183] on div "**********" at bounding box center [721, 190] width 978 height 14
click at [111, 392] on div "Lab 1 No time set Lab 2 No time set Project 1 No time set" at bounding box center [97, 353] width 193 height 594
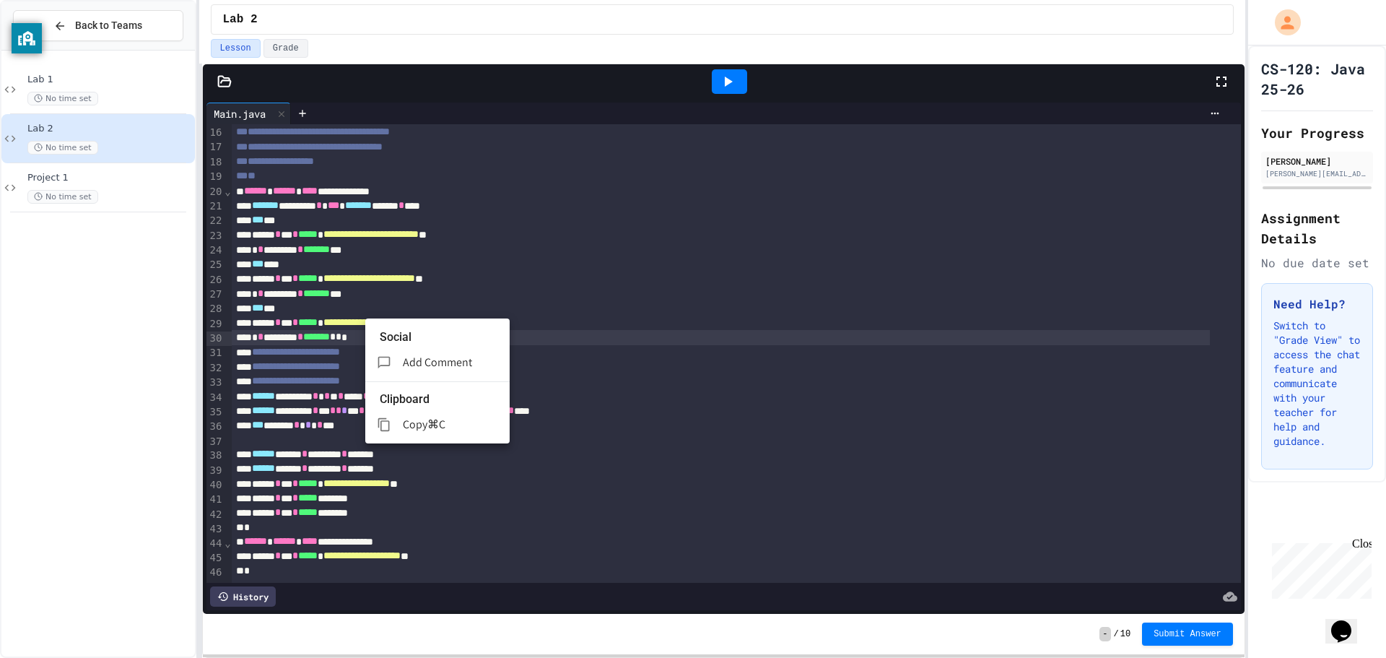
click at [665, 333] on div at bounding box center [693, 329] width 1386 height 658
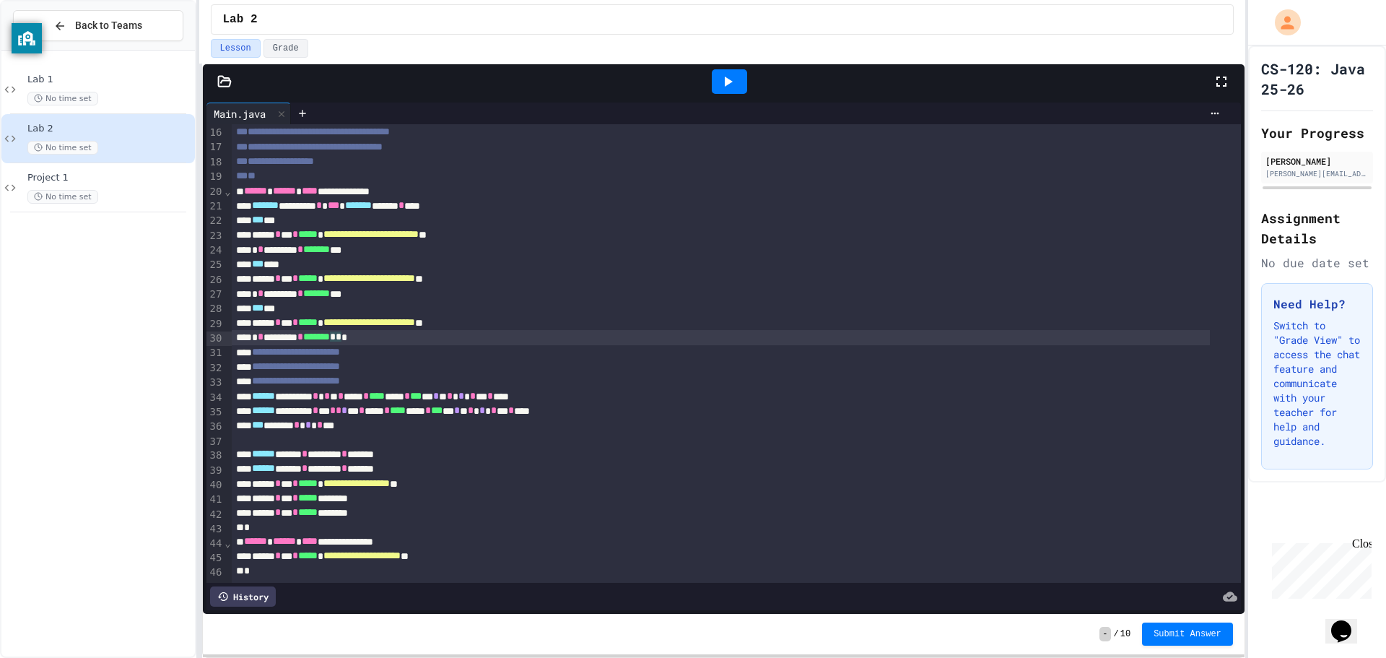
click at [667, 345] on div "**********" at bounding box center [721, 352] width 978 height 14
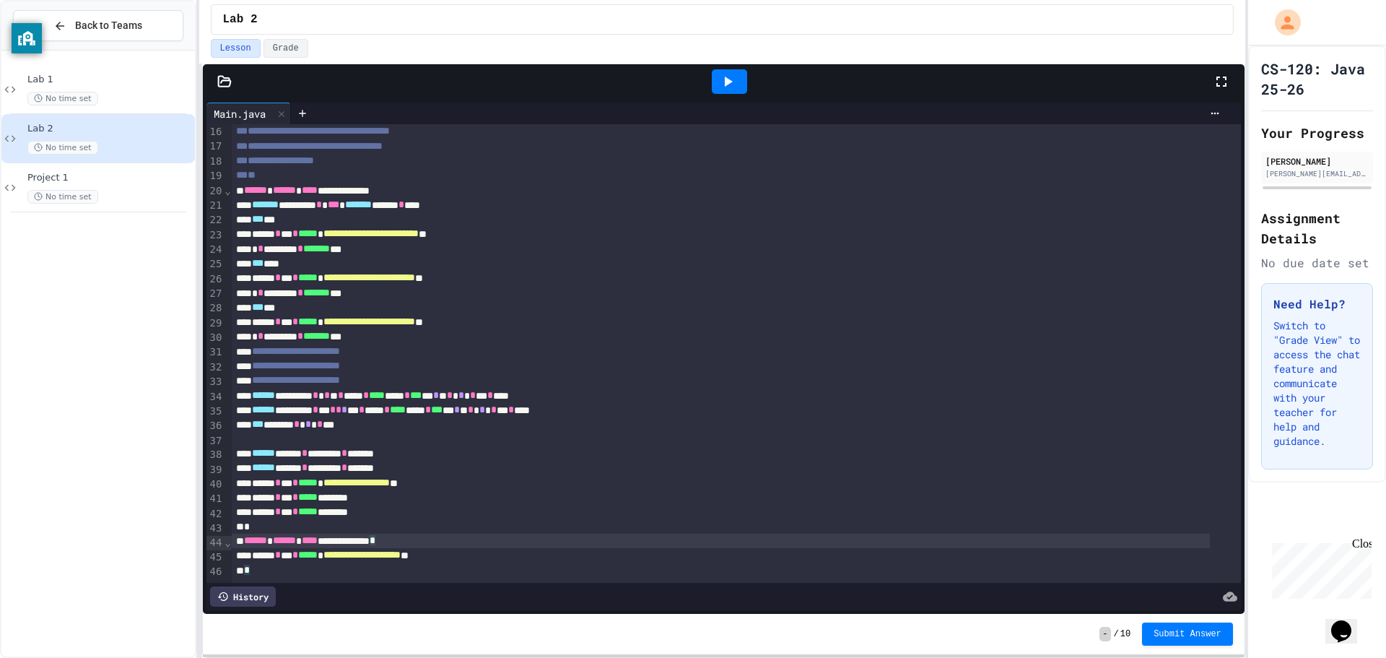
click at [564, 533] on div "**********" at bounding box center [721, 540] width 978 height 14
click at [571, 549] on div "**********" at bounding box center [721, 556] width 978 height 14
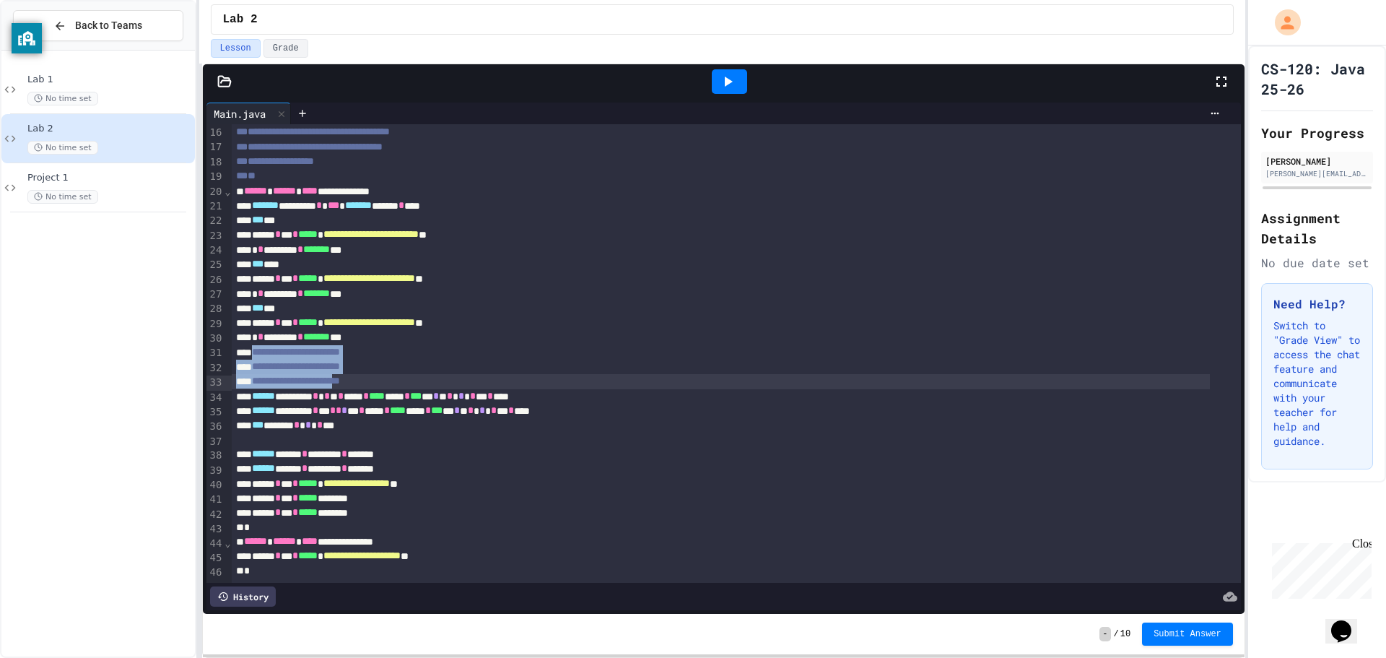
drag, startPoint x: 258, startPoint y: 333, endPoint x: 378, endPoint y: 365, distance: 124.0
click at [378, 365] on div "**********" at bounding box center [736, 242] width 1009 height 676
click at [625, 418] on div "*** ****** * * * **" at bounding box center [721, 425] width 978 height 14
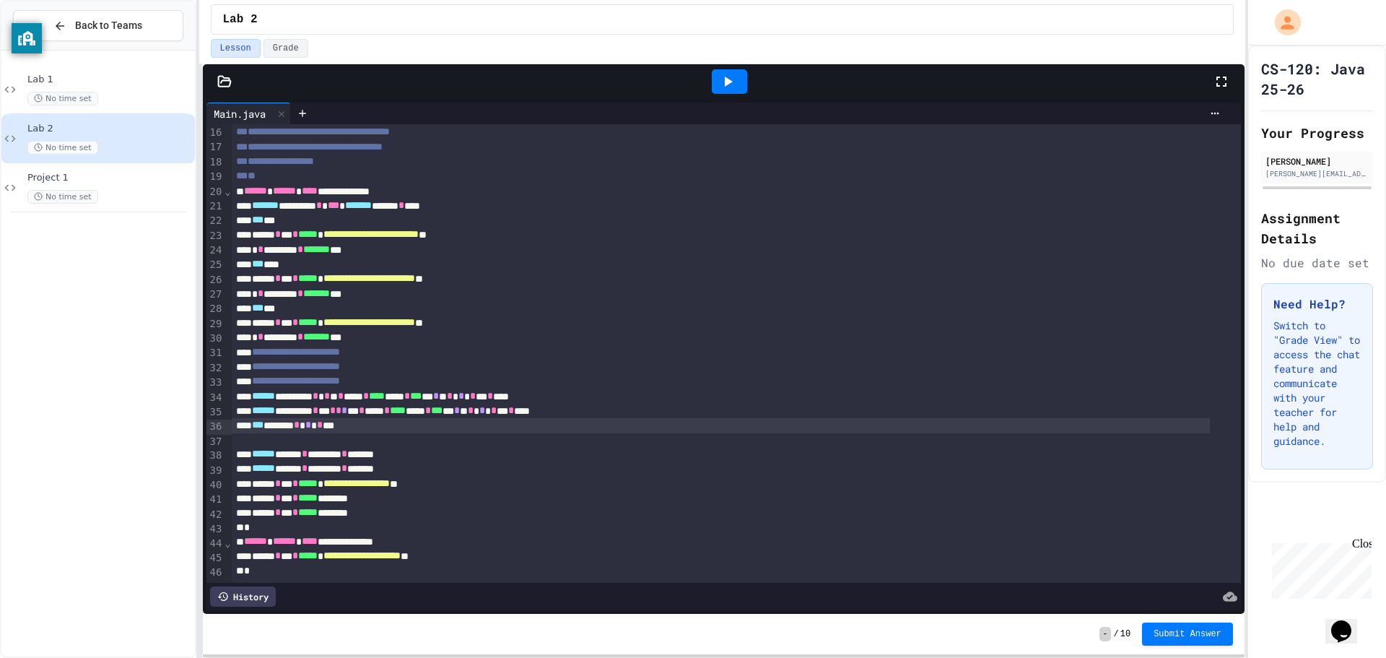
click at [721, 74] on icon at bounding box center [727, 81] width 17 height 17
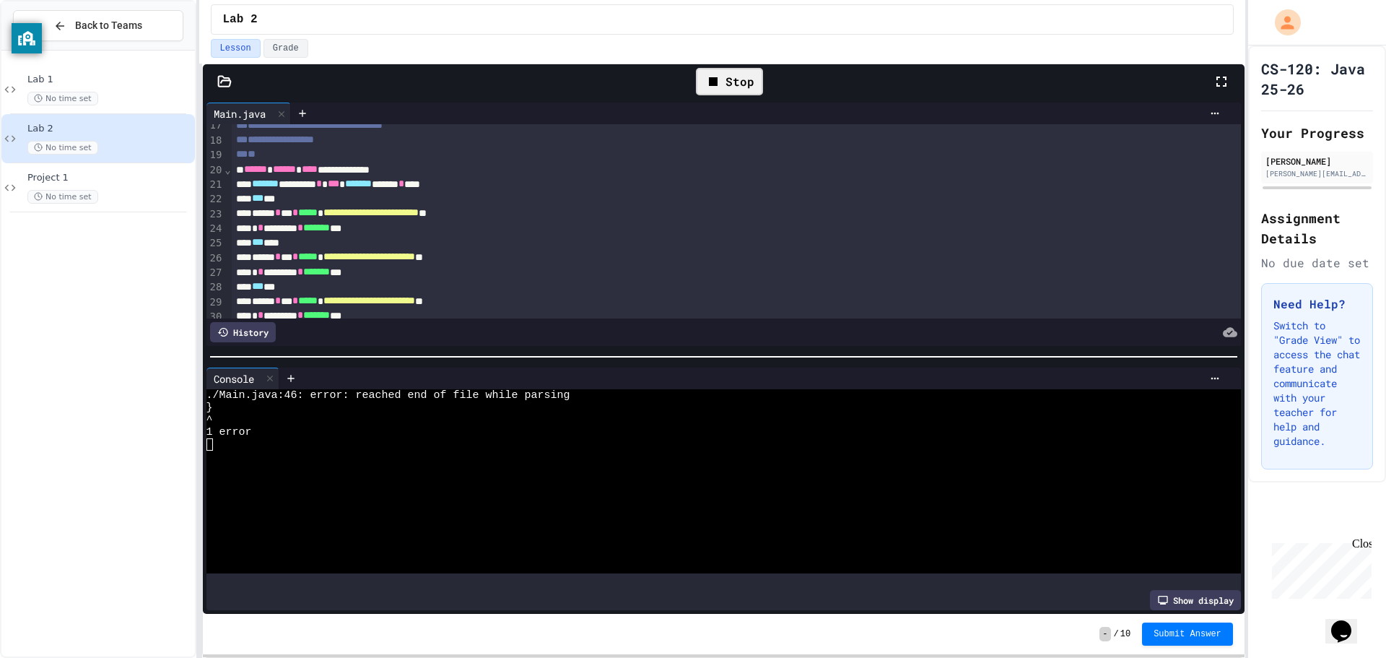
click at [653, 225] on div "* * ******** * ******* ***" at bounding box center [721, 228] width 978 height 14
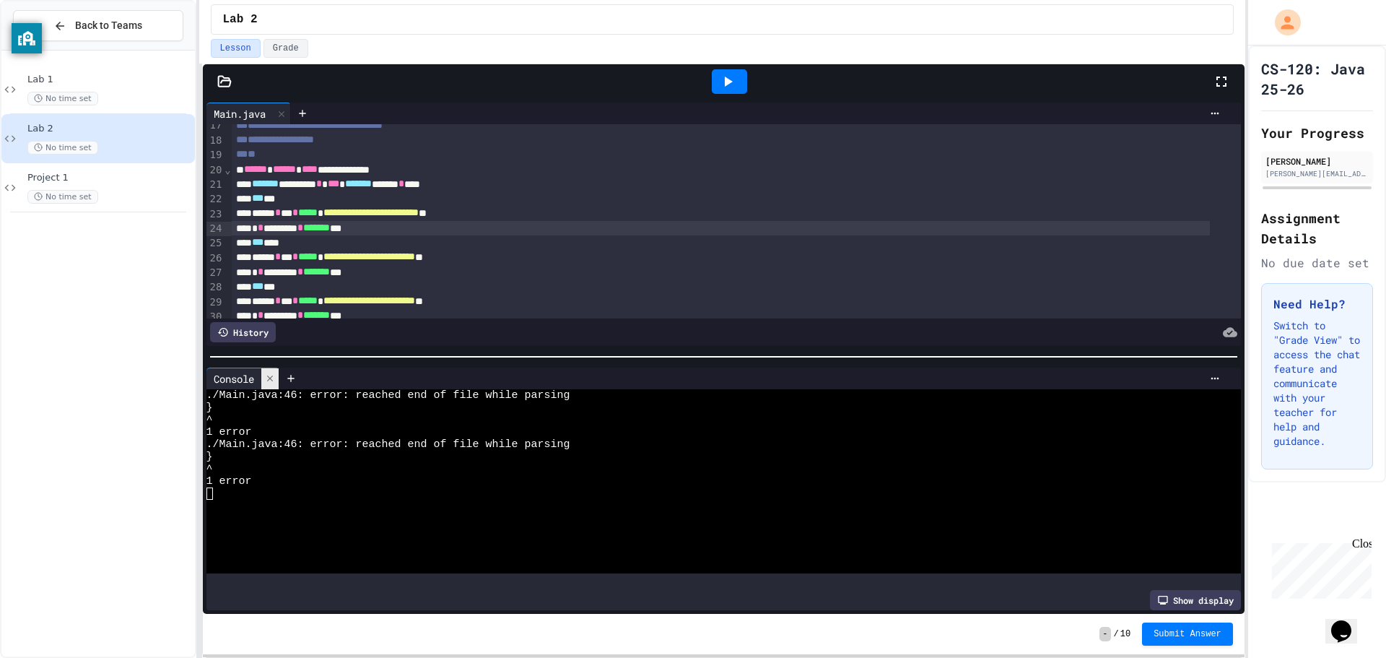
click at [275, 373] on icon at bounding box center [270, 378] width 10 height 10
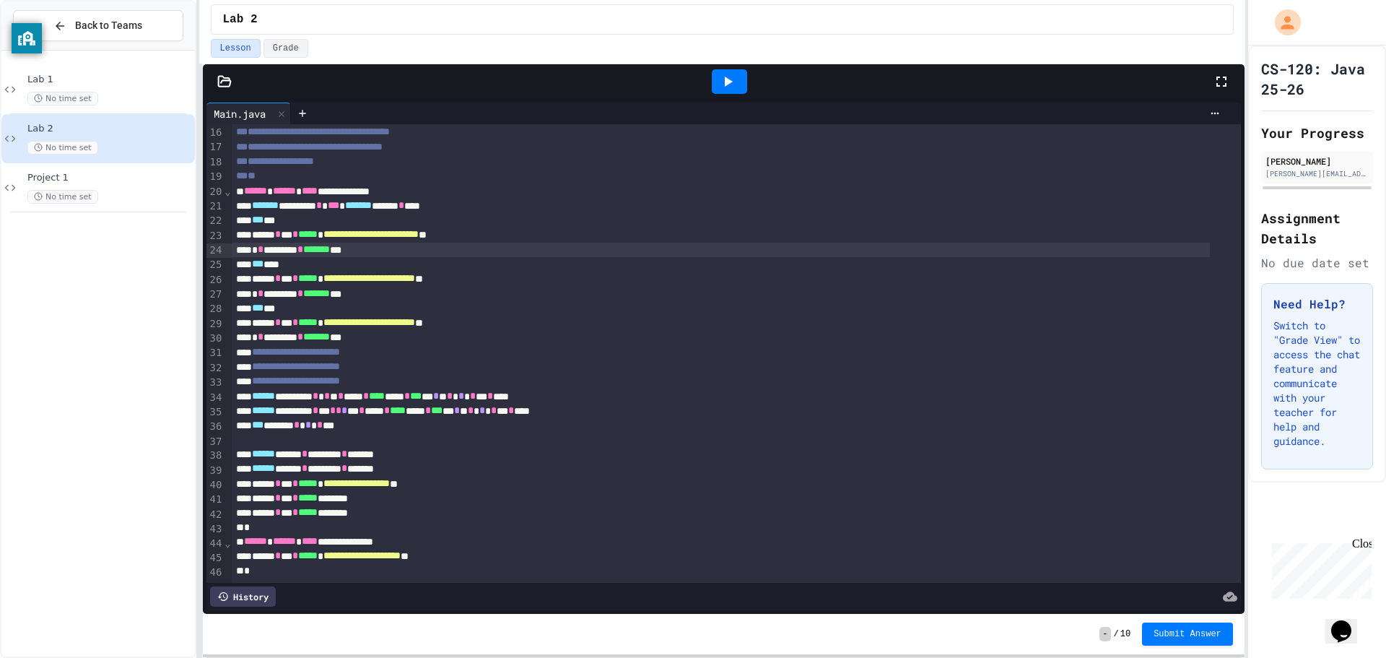
click at [492, 549] on div "**********" at bounding box center [721, 556] width 978 height 14
click at [717, 81] on div at bounding box center [729, 81] width 35 height 25
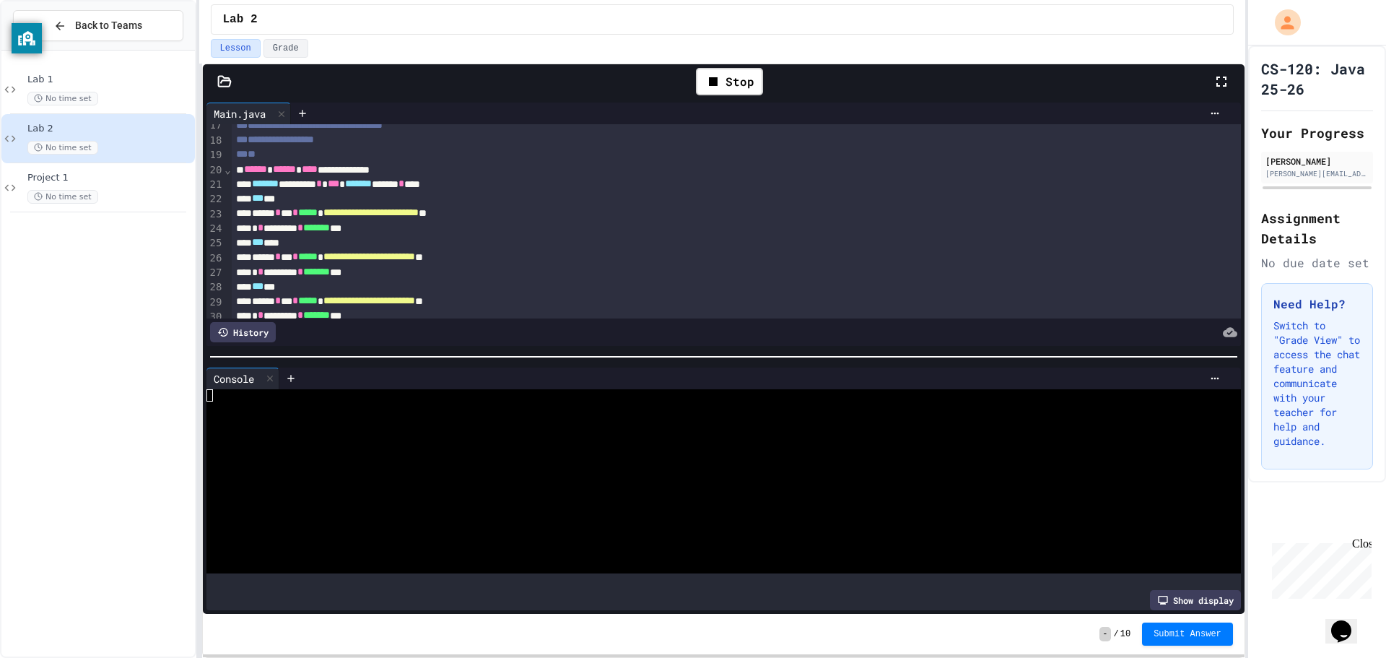
click at [675, 442] on div at bounding box center [709, 444] width 1007 height 12
click at [270, 375] on icon at bounding box center [269, 378] width 6 height 6
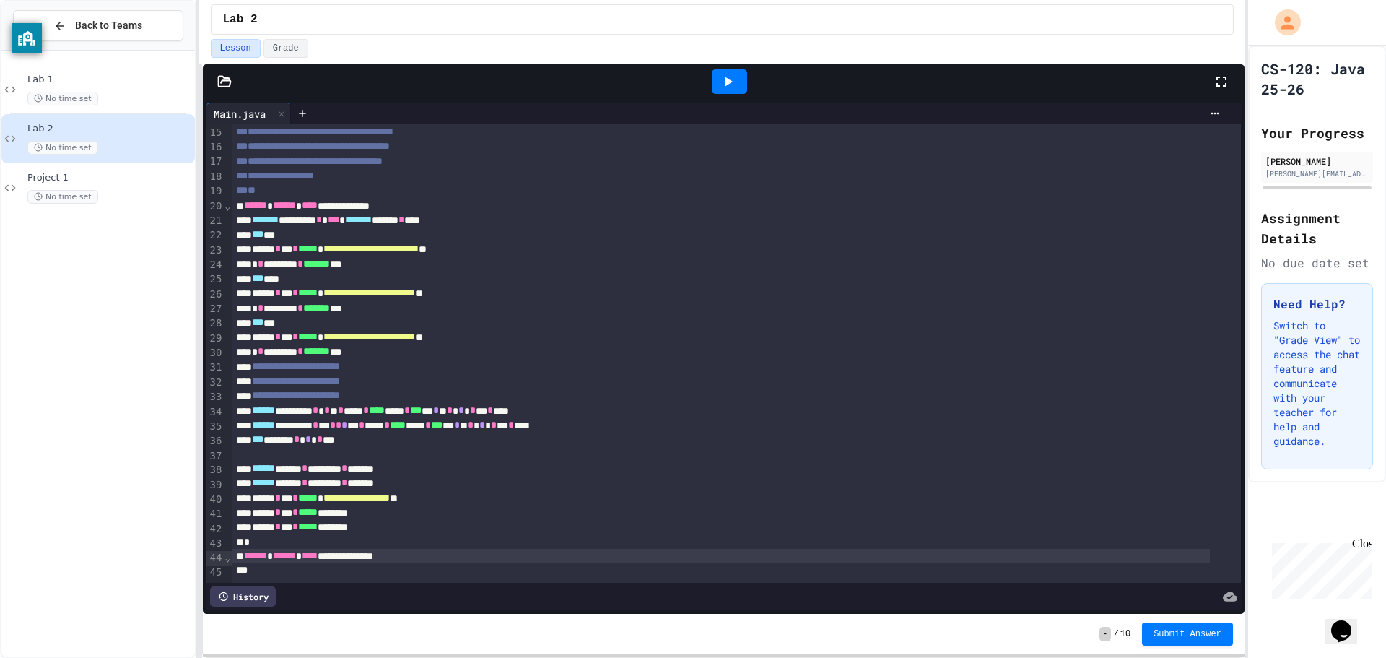
scroll to position [227, 0]
click at [426, 549] on div "**********" at bounding box center [721, 556] width 978 height 14
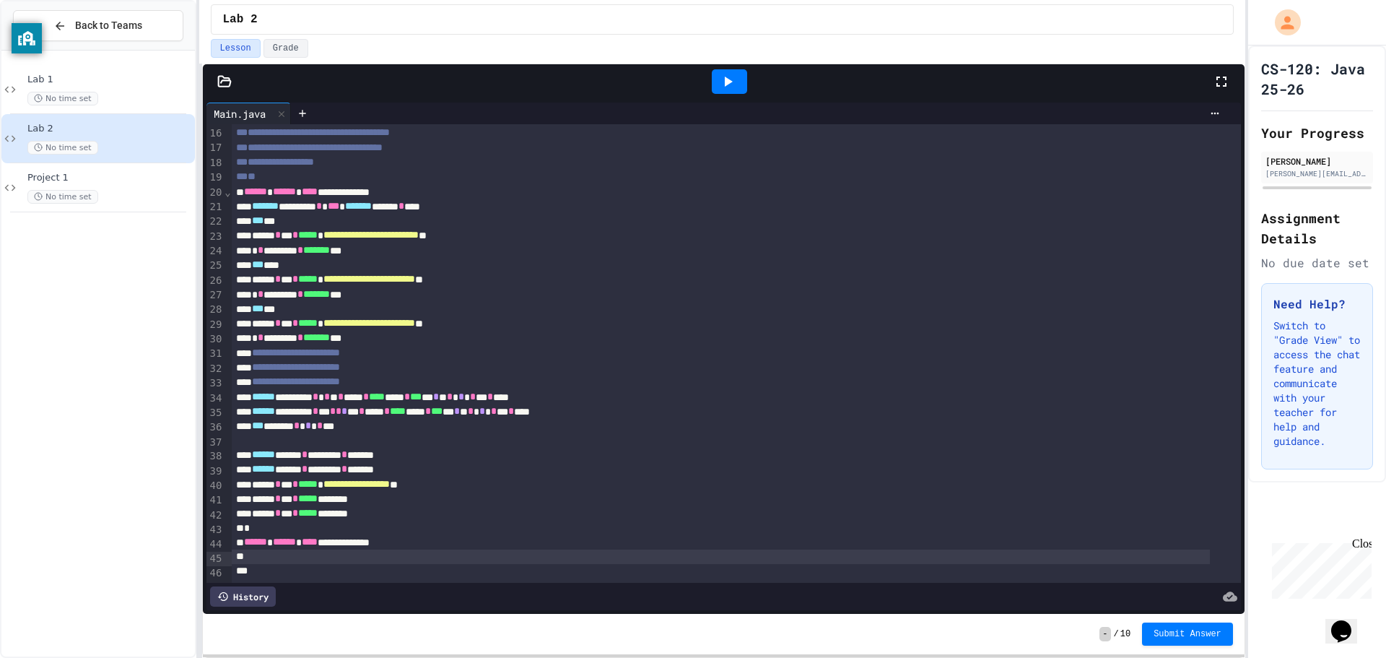
click at [435, 450] on div "****** ***** * ******** * *******" at bounding box center [721, 455] width 978 height 14
click at [430, 549] on div "*" at bounding box center [721, 556] width 978 height 14
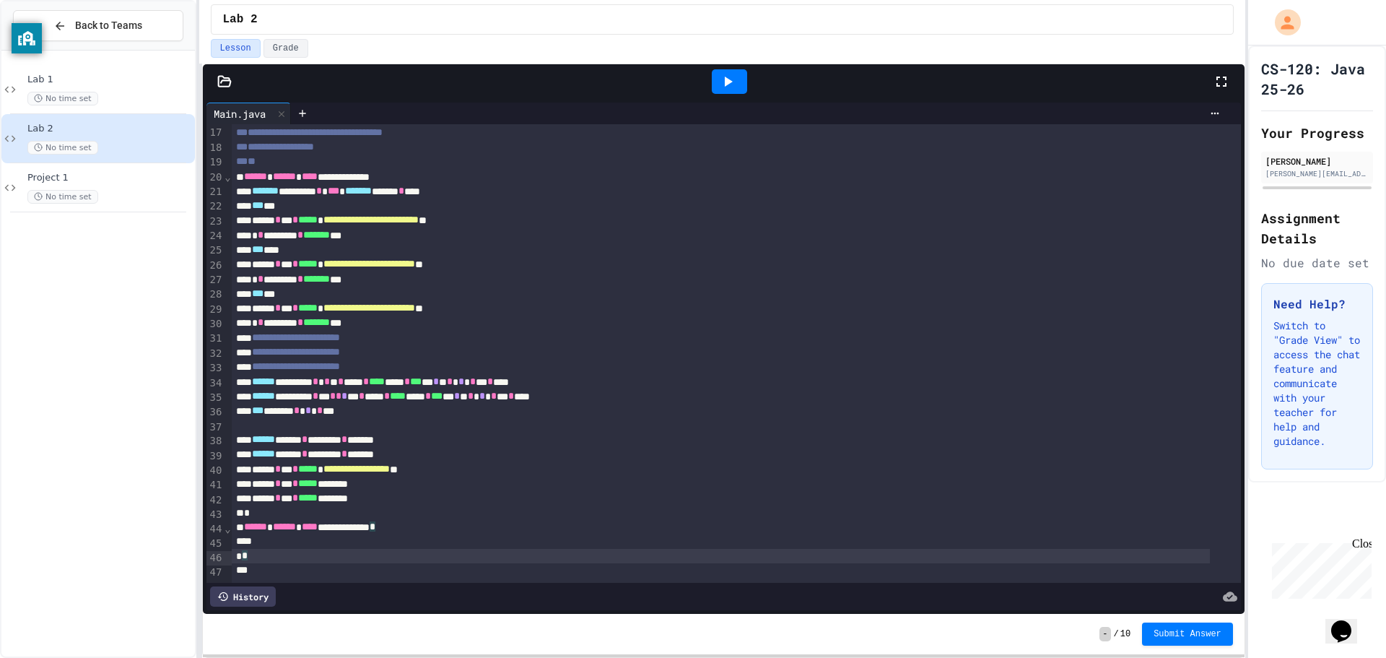
scroll to position [256, 0]
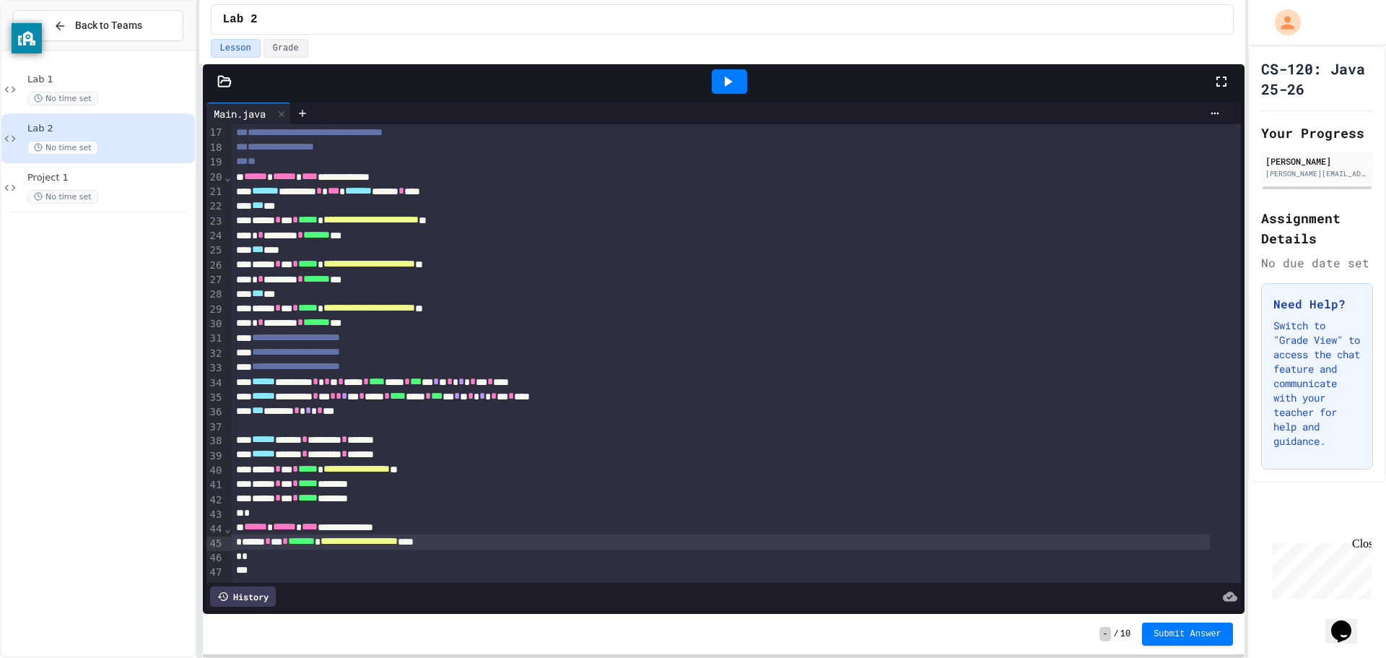
click at [102, 455] on div "Lab 1 No time set Lab 2 No time set Project 1 No time set" at bounding box center [97, 353] width 193 height 594
click at [727, 82] on icon at bounding box center [729, 82] width 8 height 10
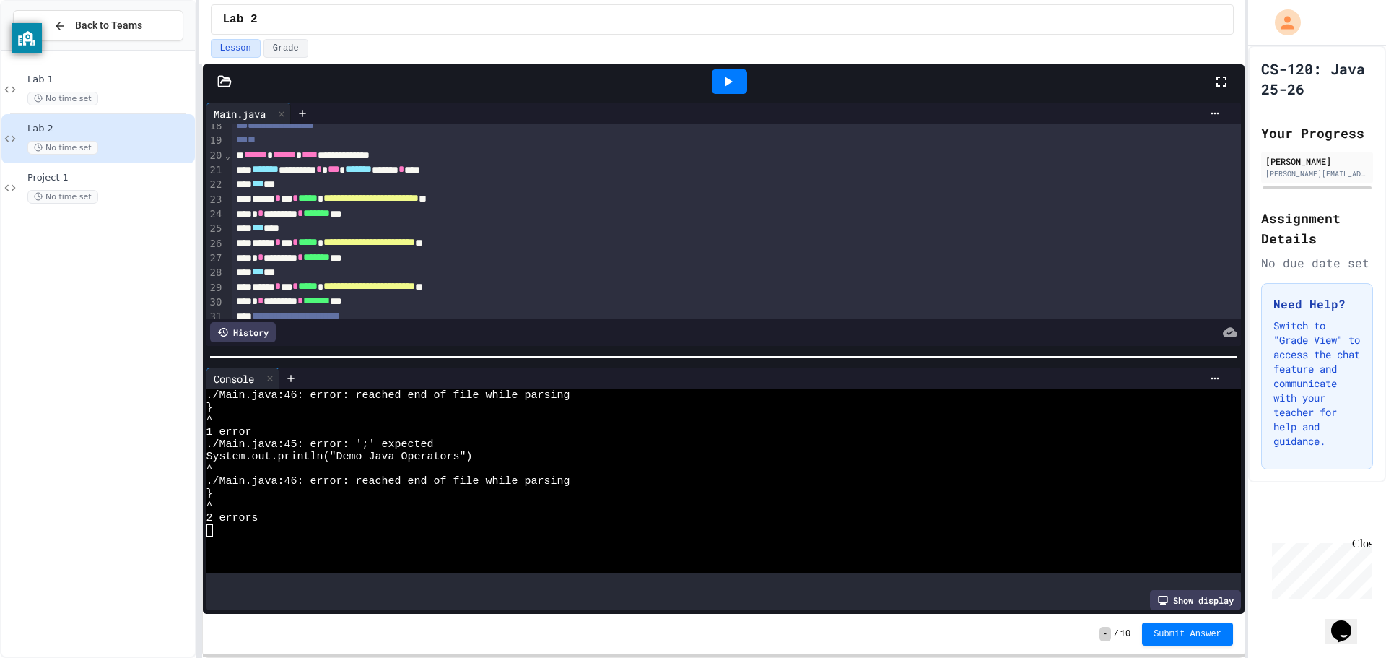
click at [300, 524] on div at bounding box center [709, 530] width 1007 height 12
click at [289, 515] on div "2 errors" at bounding box center [709, 518] width 1007 height 12
click at [269, 373] on icon at bounding box center [270, 378] width 10 height 10
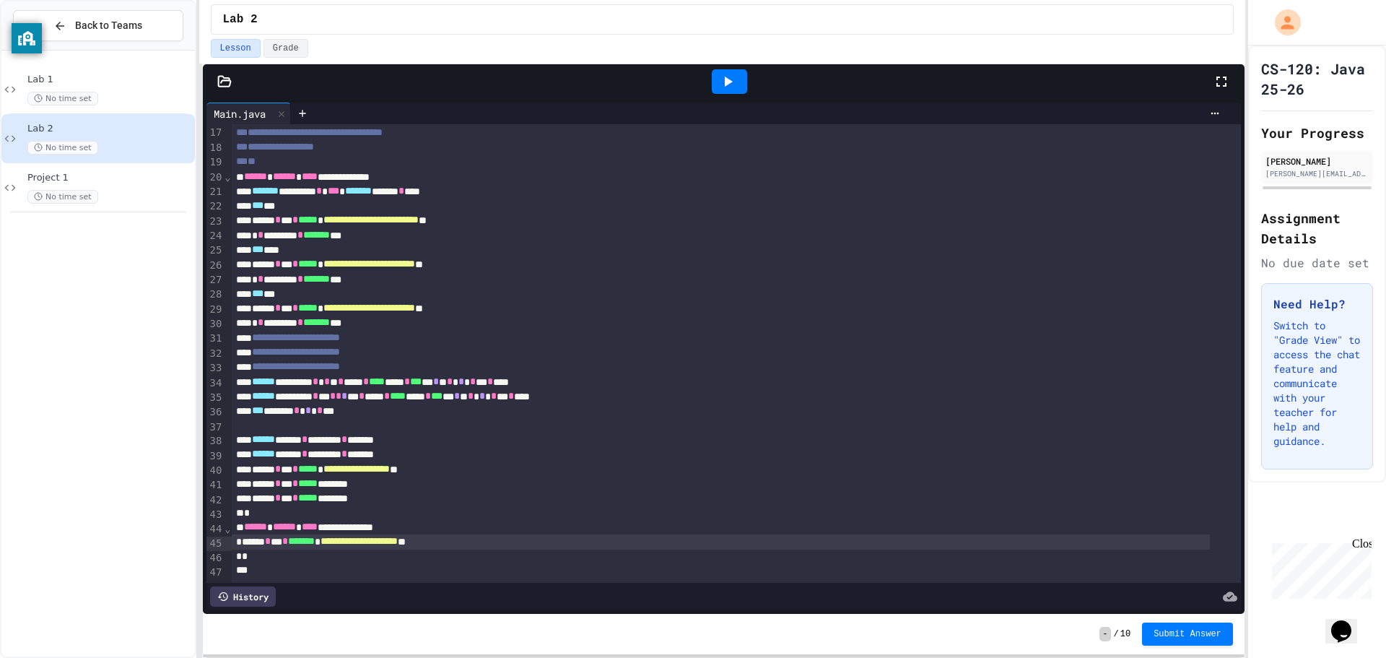
click at [721, 79] on icon at bounding box center [727, 81] width 17 height 17
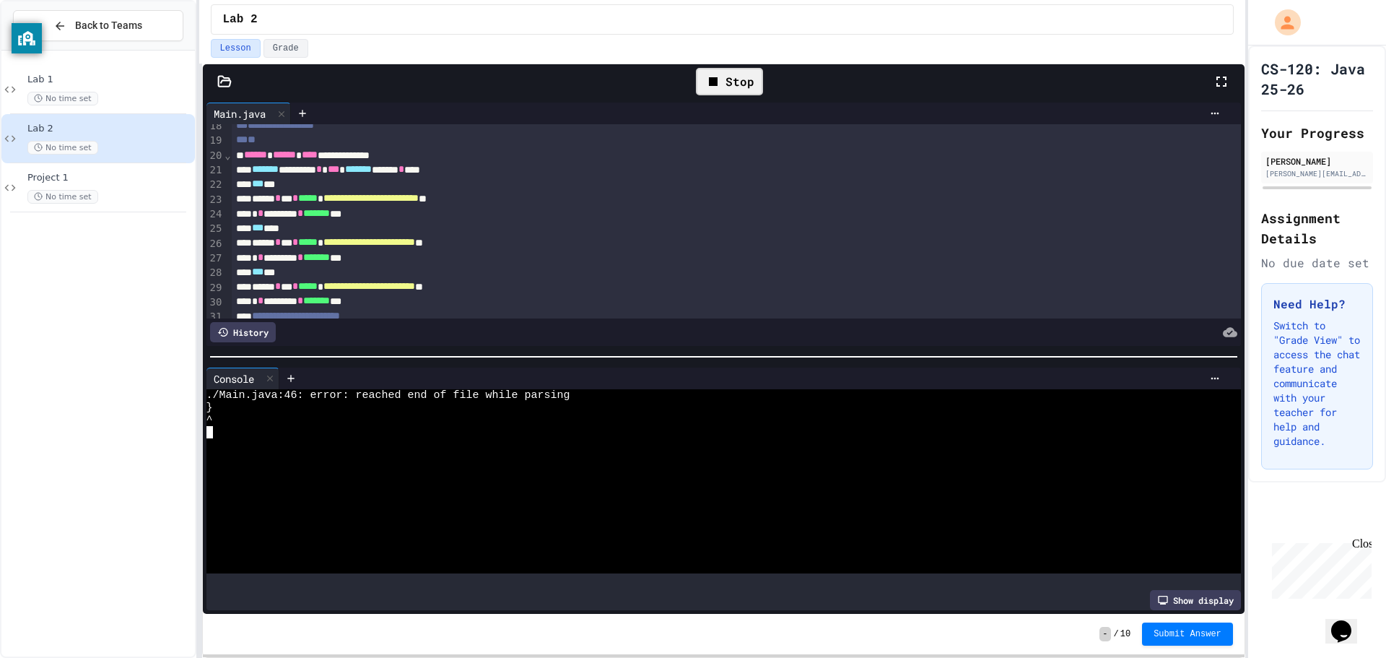
click at [402, 500] on div at bounding box center [709, 506] width 1007 height 12
click at [279, 372] on div at bounding box center [269, 378] width 17 height 21
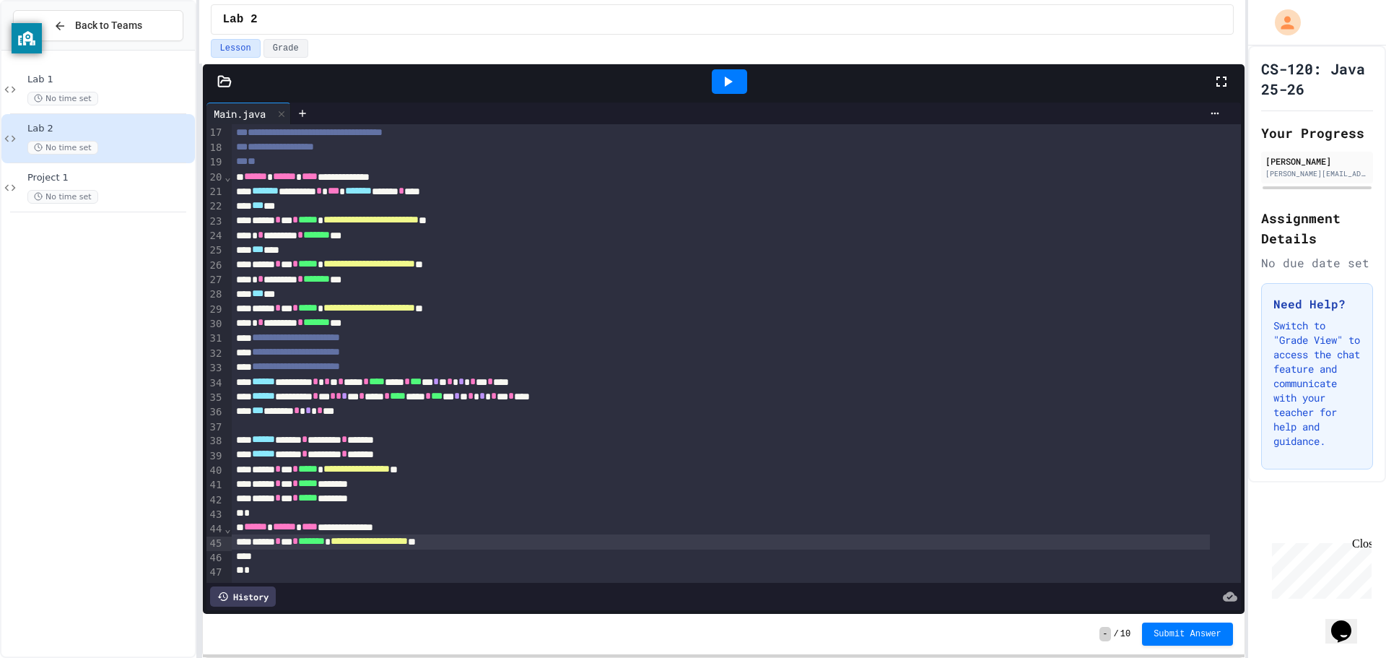
click at [722, 79] on icon at bounding box center [727, 81] width 17 height 17
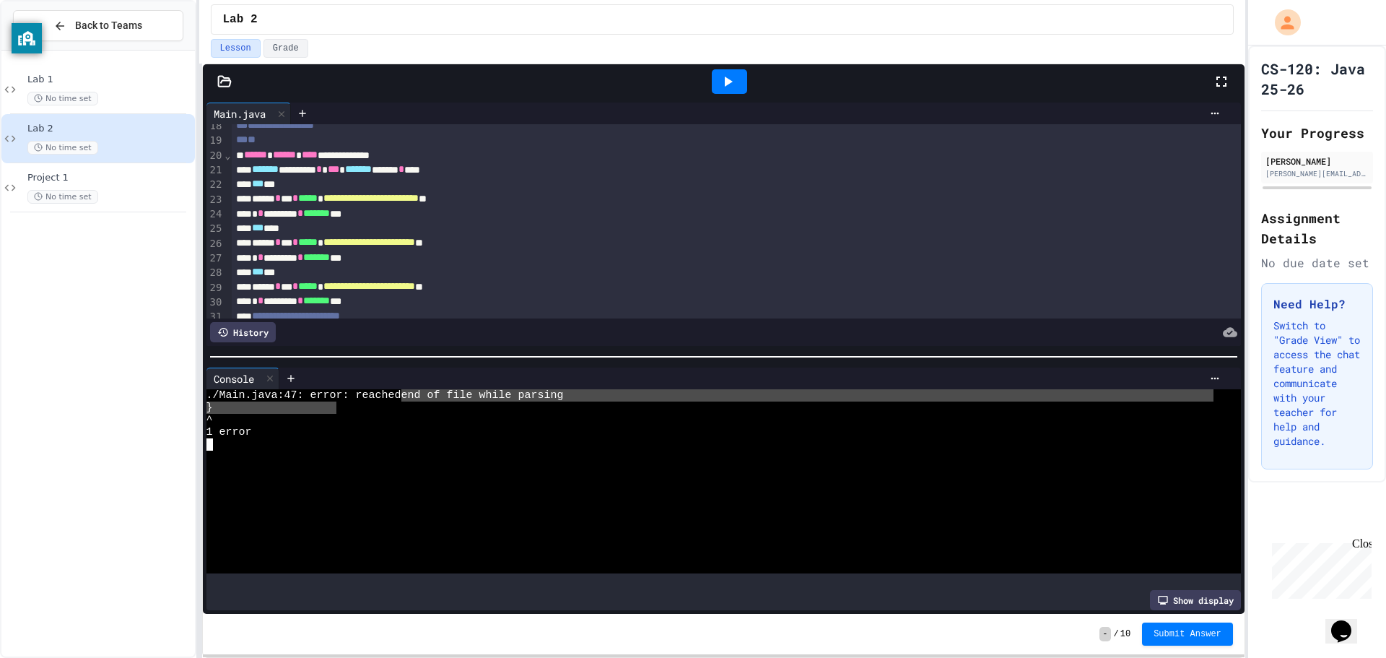
click at [443, 393] on div "./Main.java:47: error: reached end of file while parsing } ^ 1 error" at bounding box center [709, 481] width 1007 height 184
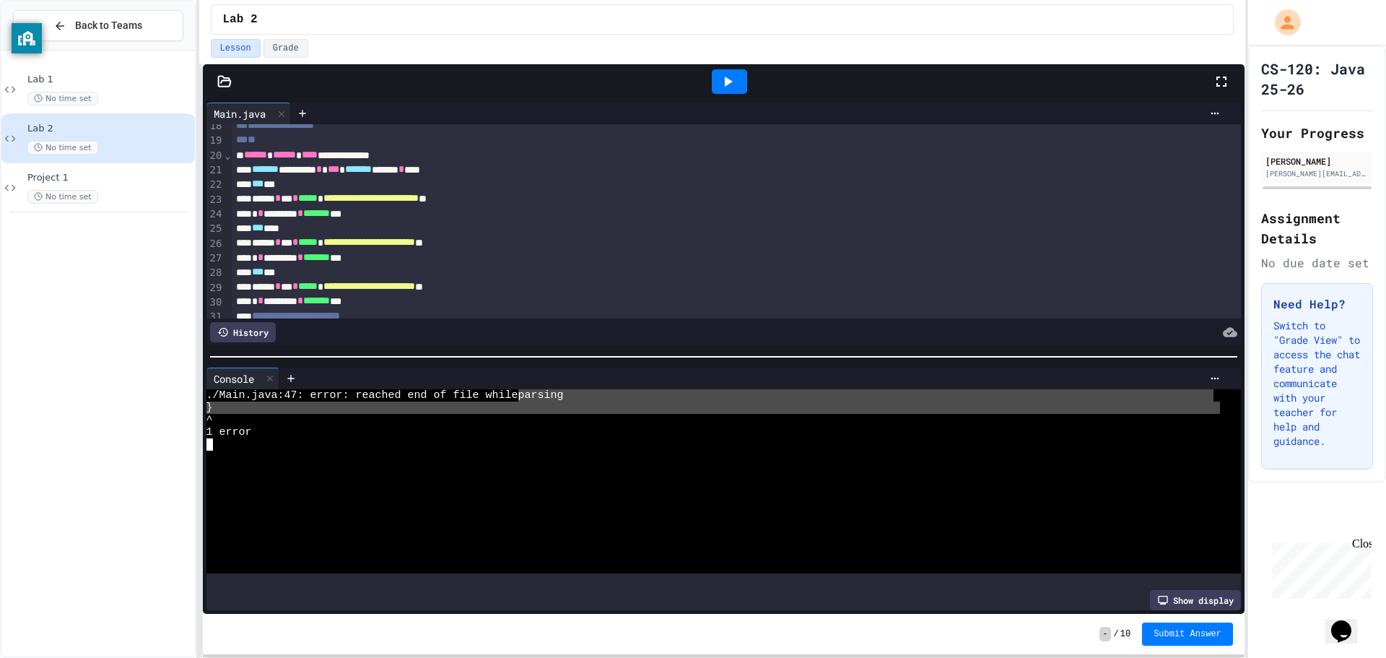
click at [611, 414] on div "^" at bounding box center [709, 420] width 1007 height 12
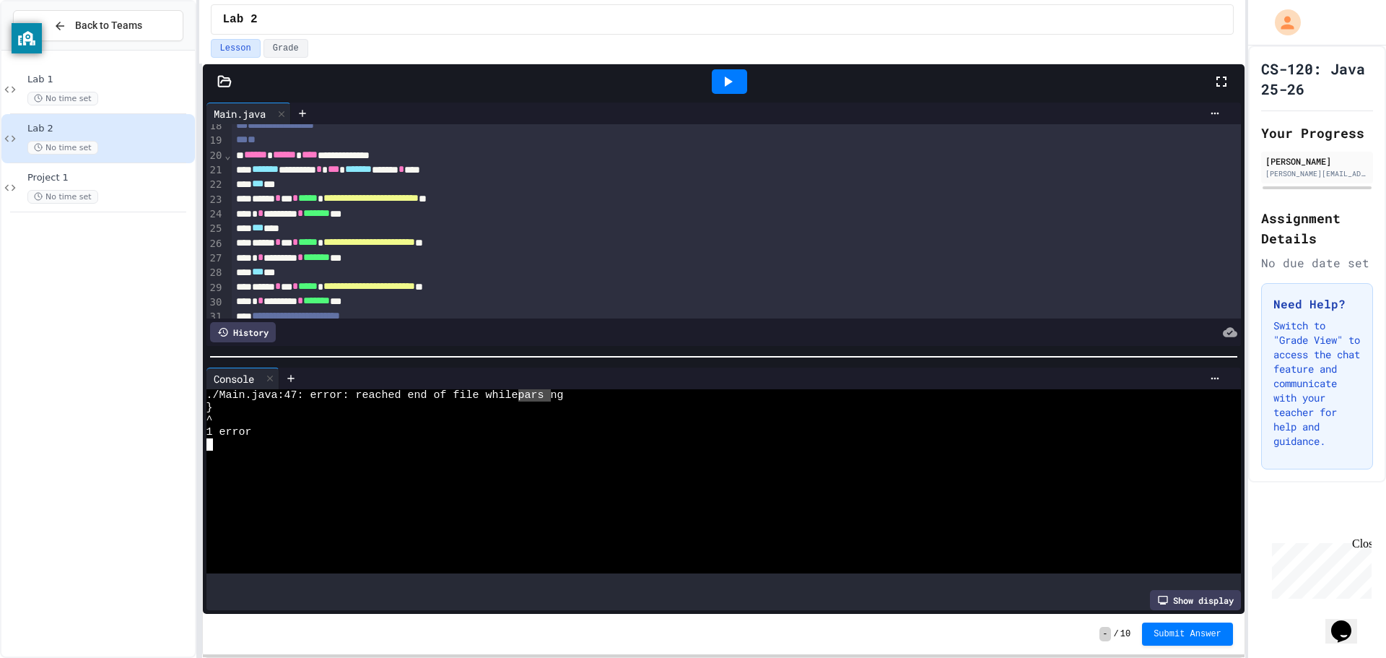
drag, startPoint x: 521, startPoint y: 395, endPoint x: 605, endPoint y: 430, distance: 90.9
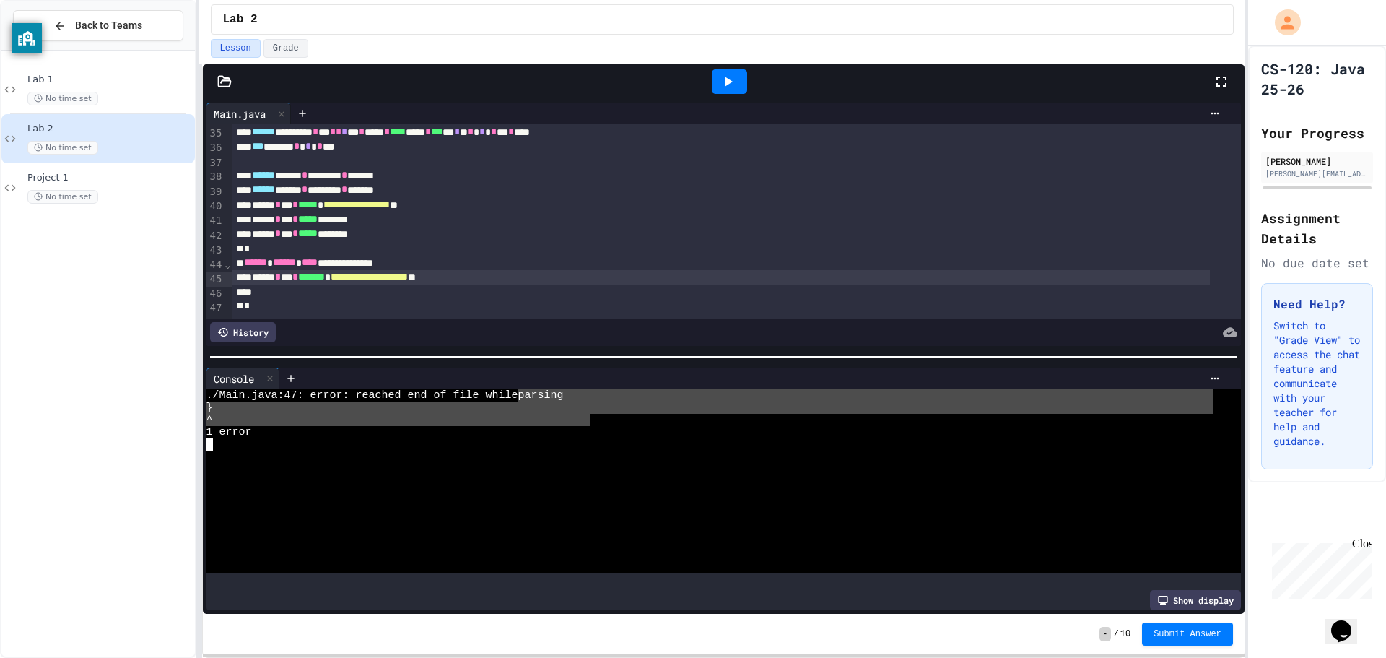
scroll to position [515, 0]
click at [273, 373] on icon at bounding box center [270, 378] width 10 height 10
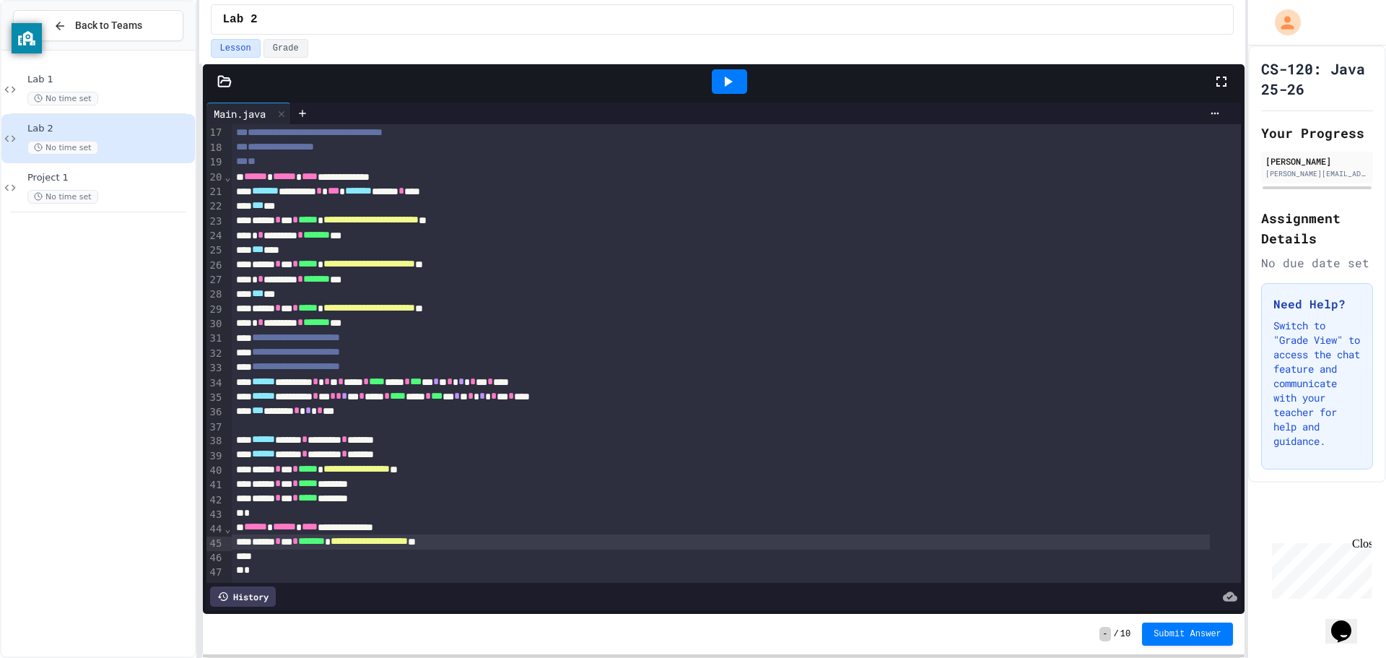
scroll to position [256, 0]
click at [286, 549] on div at bounding box center [721, 556] width 978 height 14
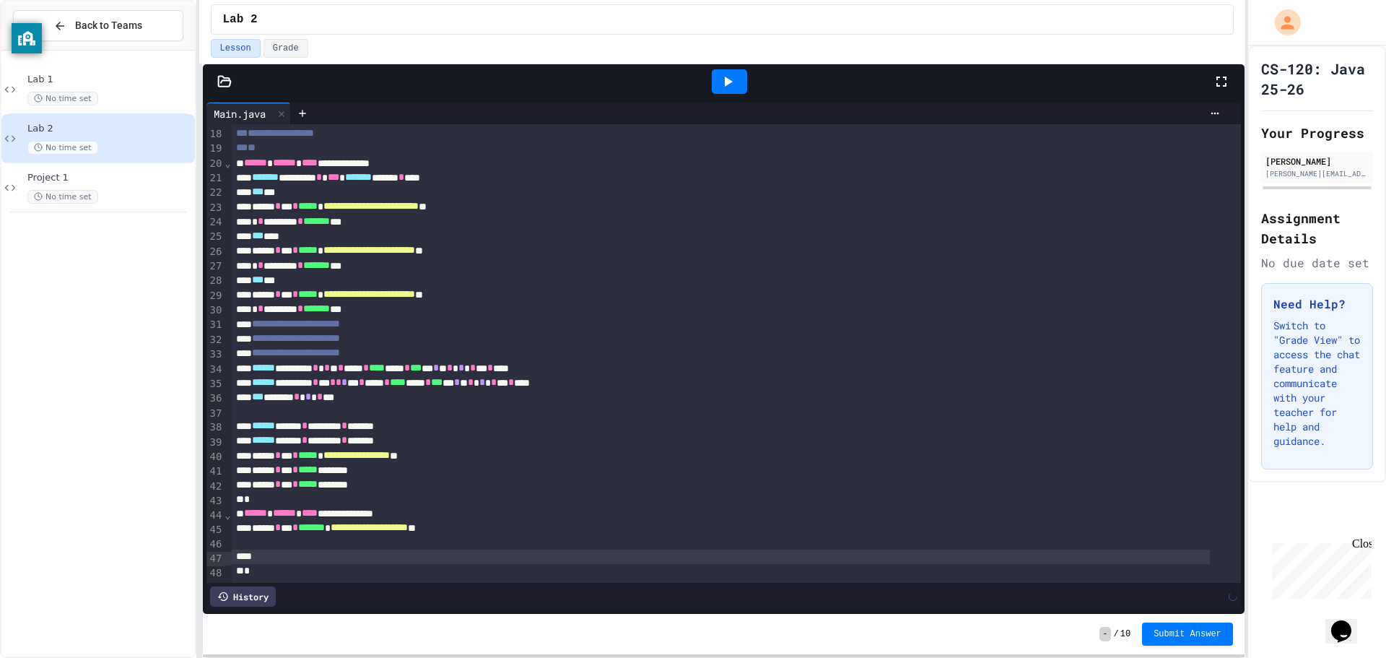
scroll to position [270, 0]
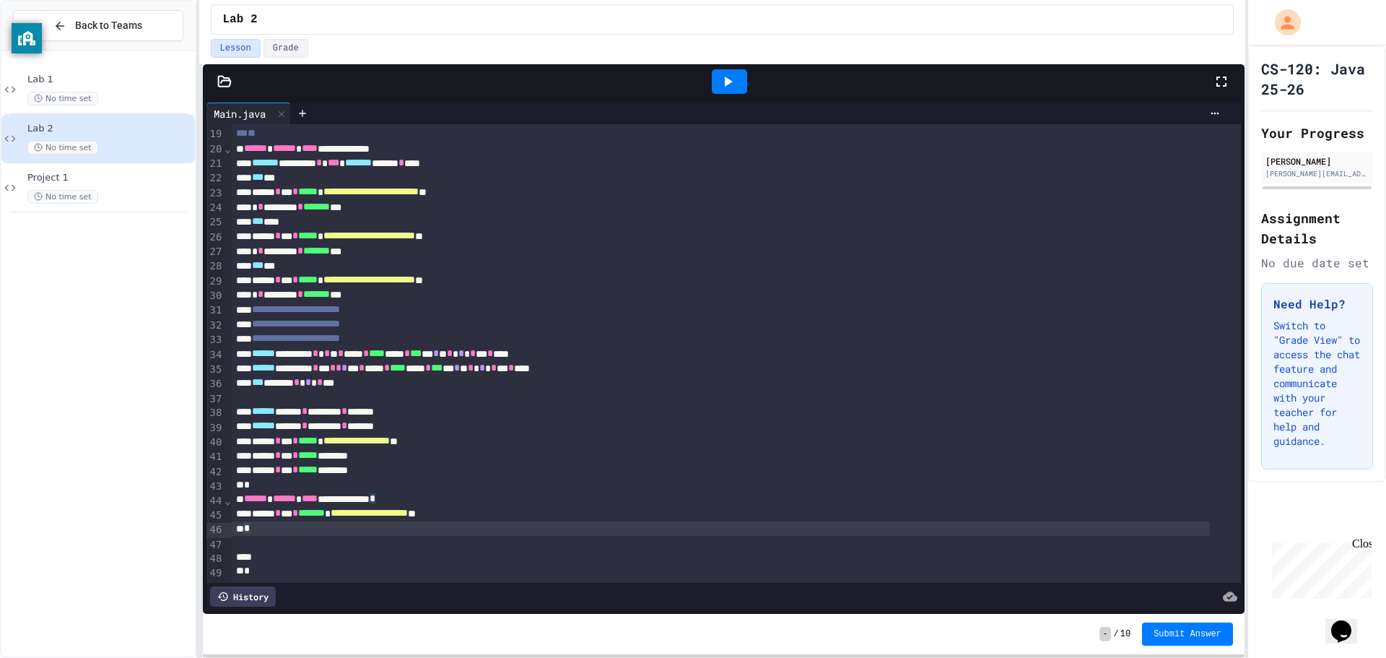
click at [713, 84] on div at bounding box center [729, 81] width 35 height 25
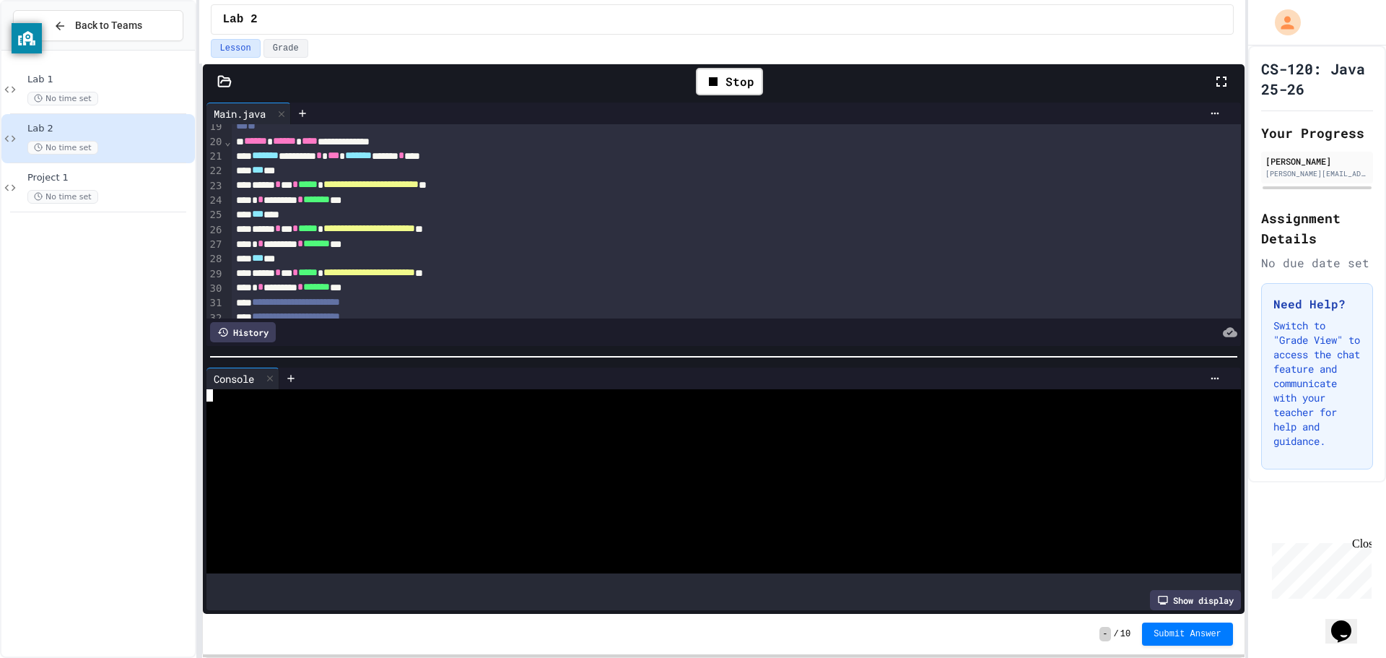
click at [291, 528] on div at bounding box center [709, 530] width 1007 height 12
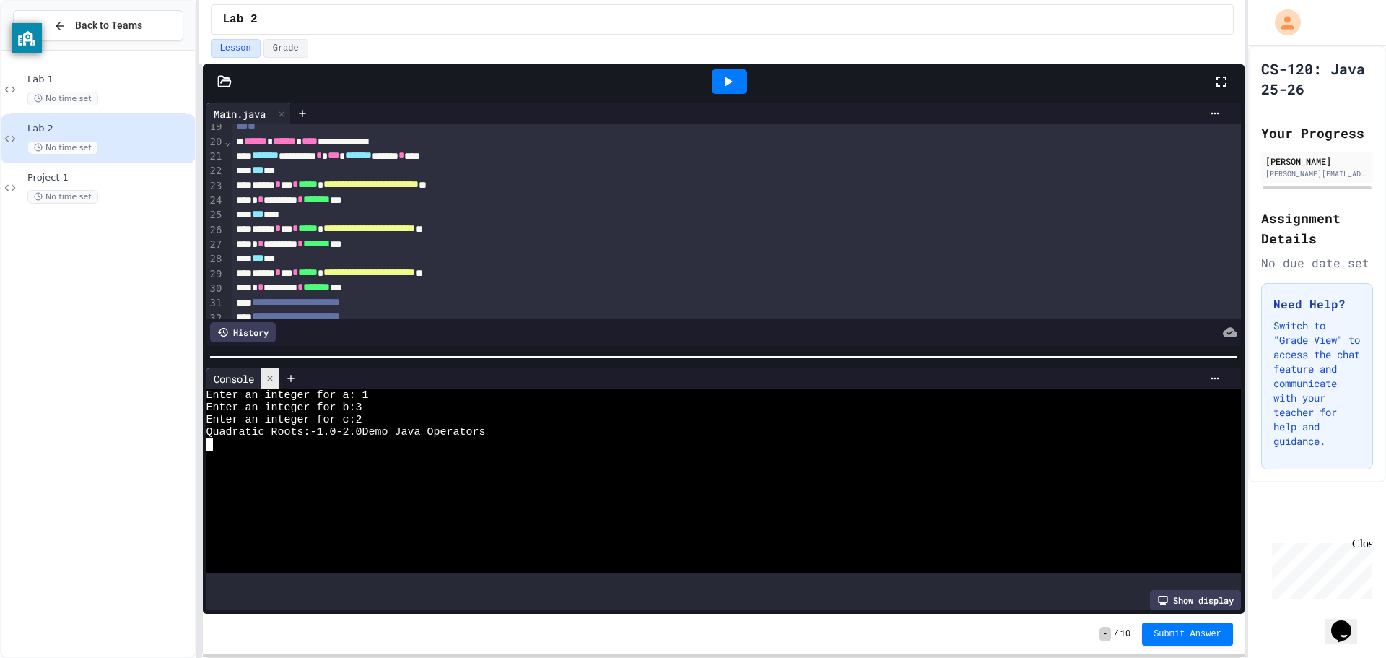
click at [271, 375] on icon at bounding box center [270, 378] width 10 height 10
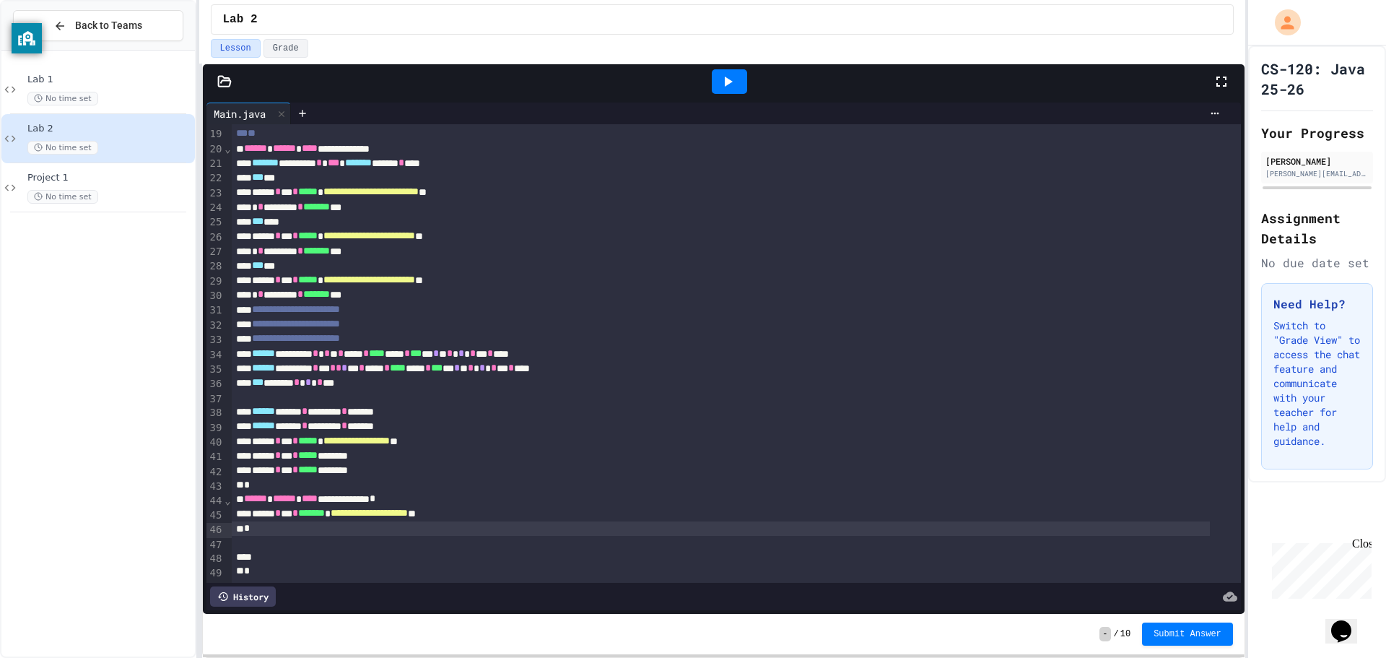
scroll to position [284, 0]
